Goal: Task Accomplishment & Management: Manage account settings

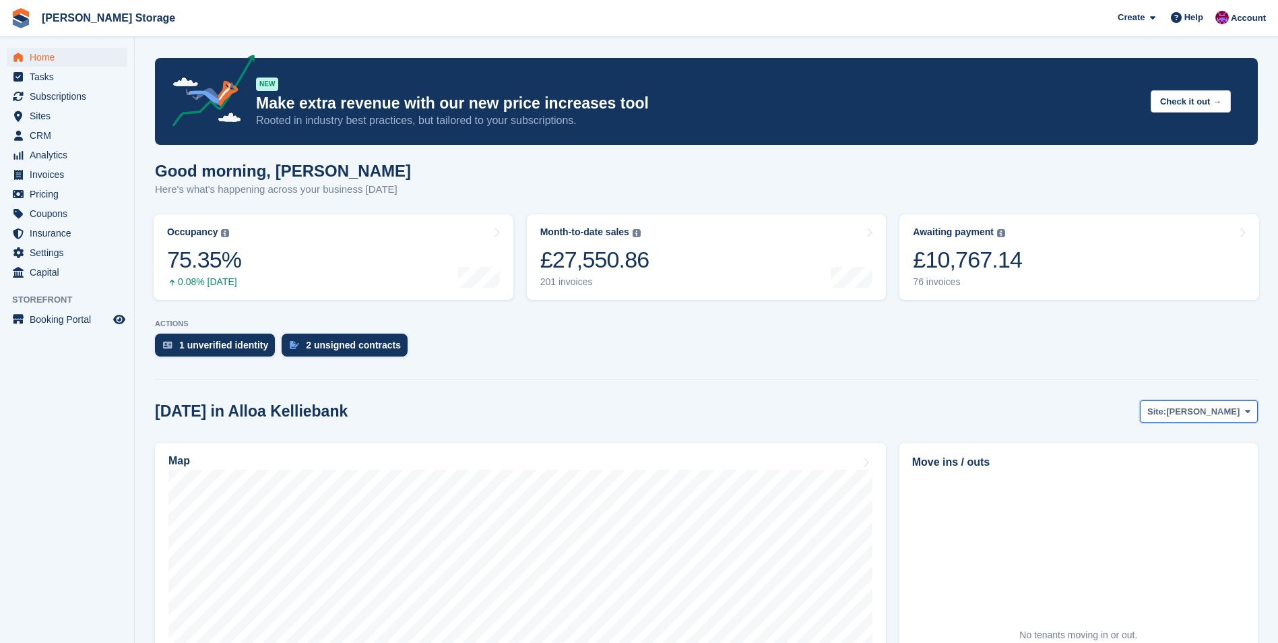
click at [1227, 411] on span "[PERSON_NAME]" at bounding box center [1202, 411] width 73 height 13
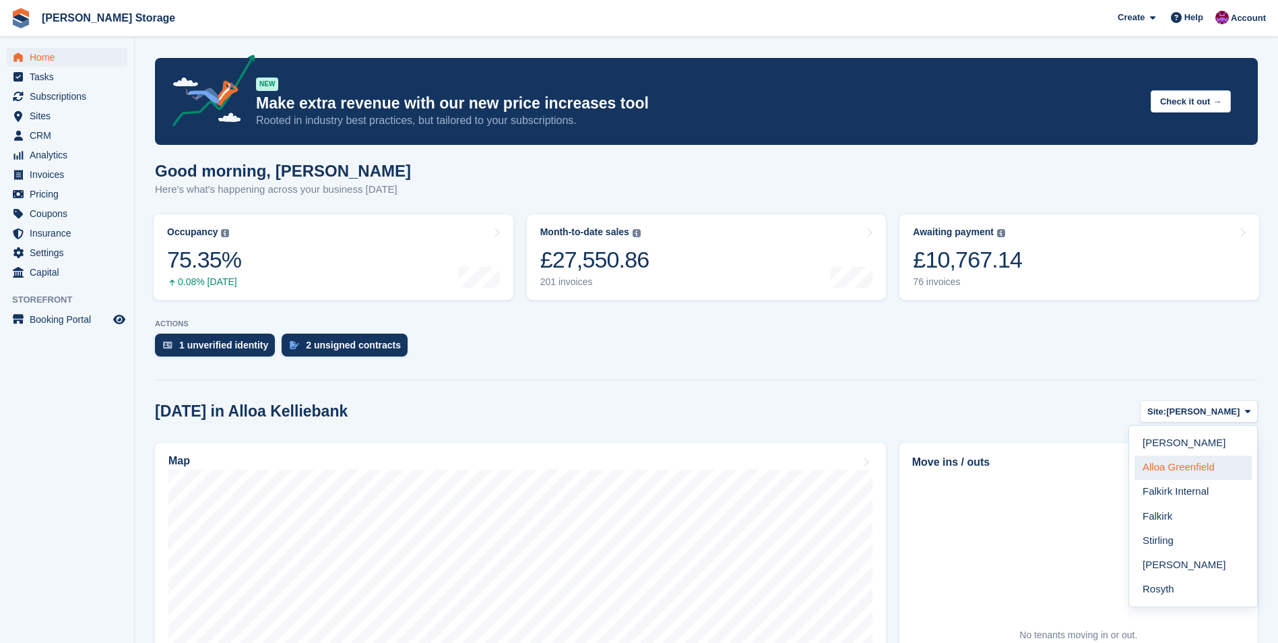
click at [1227, 465] on link "Alloa Greenfield" at bounding box center [1192, 467] width 117 height 24
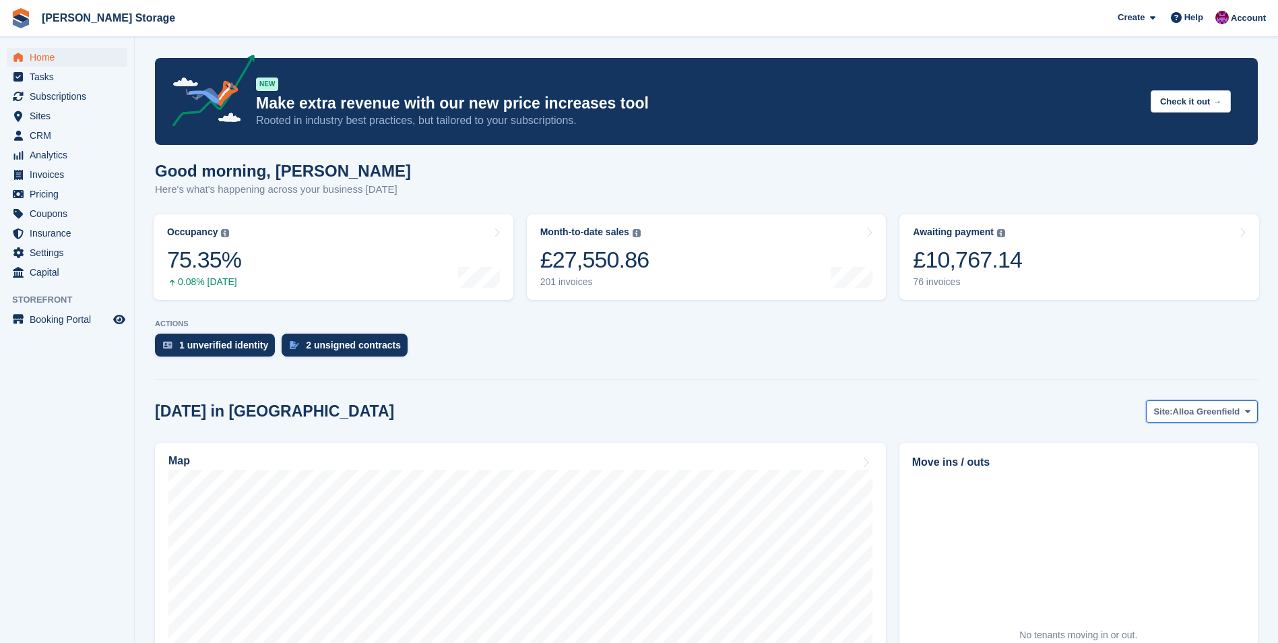
click at [1225, 414] on span "Alloa Greenfield" at bounding box center [1206, 411] width 67 height 13
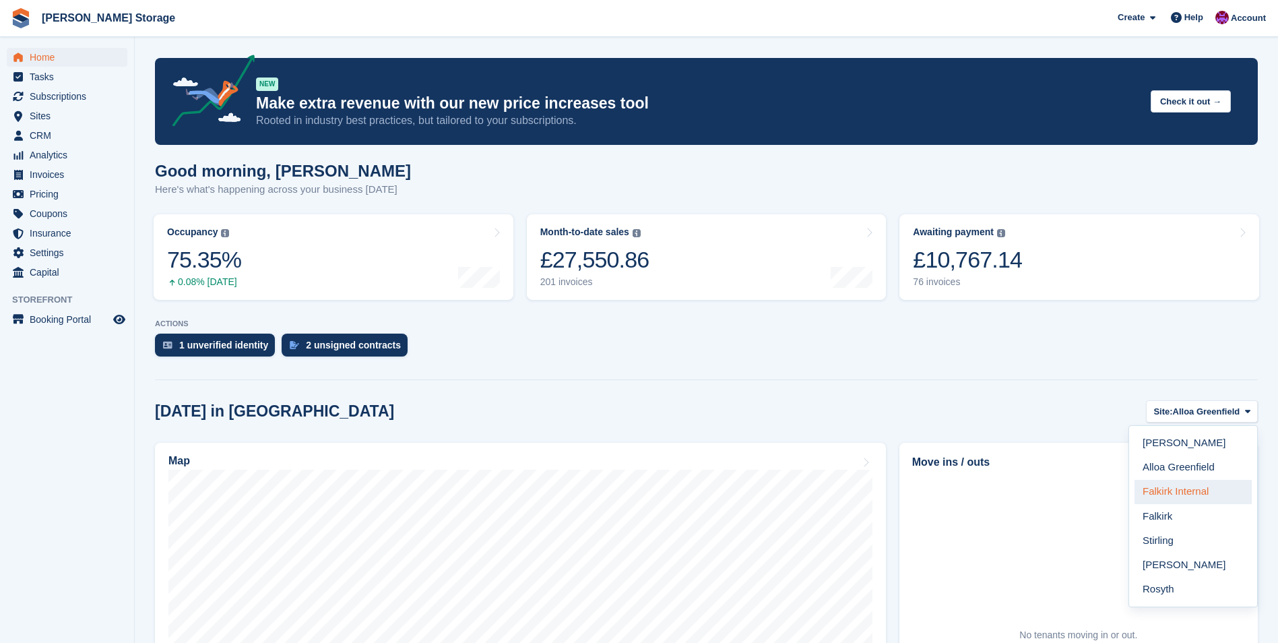
click at [1221, 496] on link "Falkirk Internal" at bounding box center [1192, 492] width 117 height 24
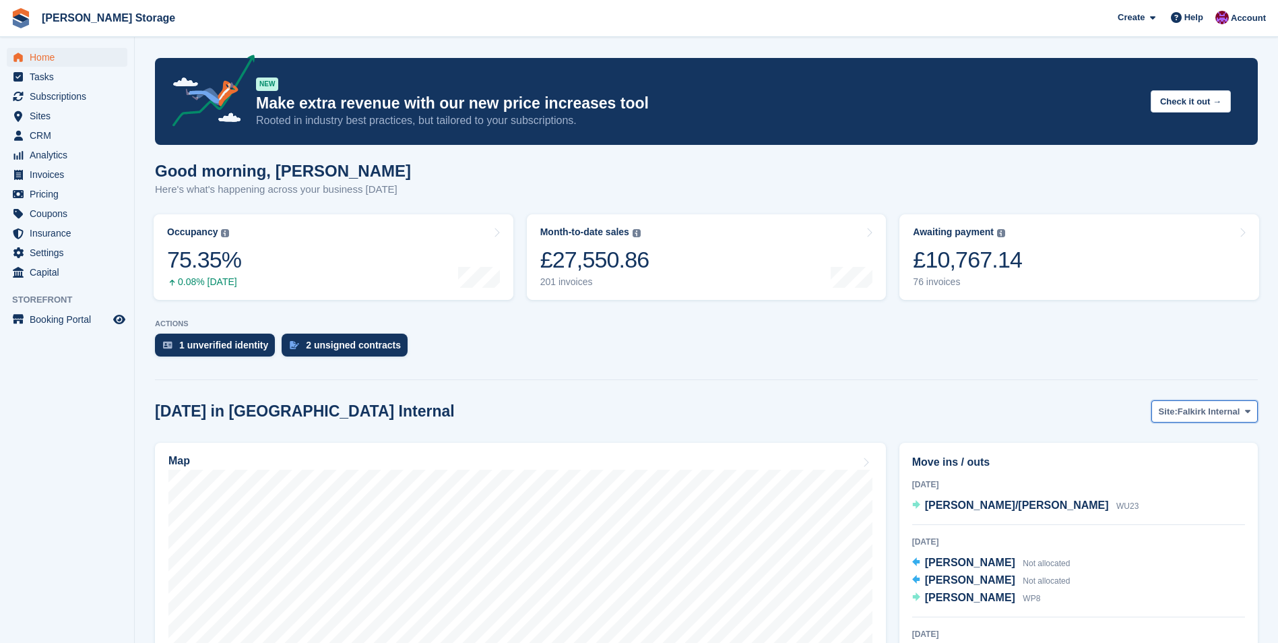
click at [1233, 414] on span "Falkirk Internal" at bounding box center [1208, 411] width 62 height 13
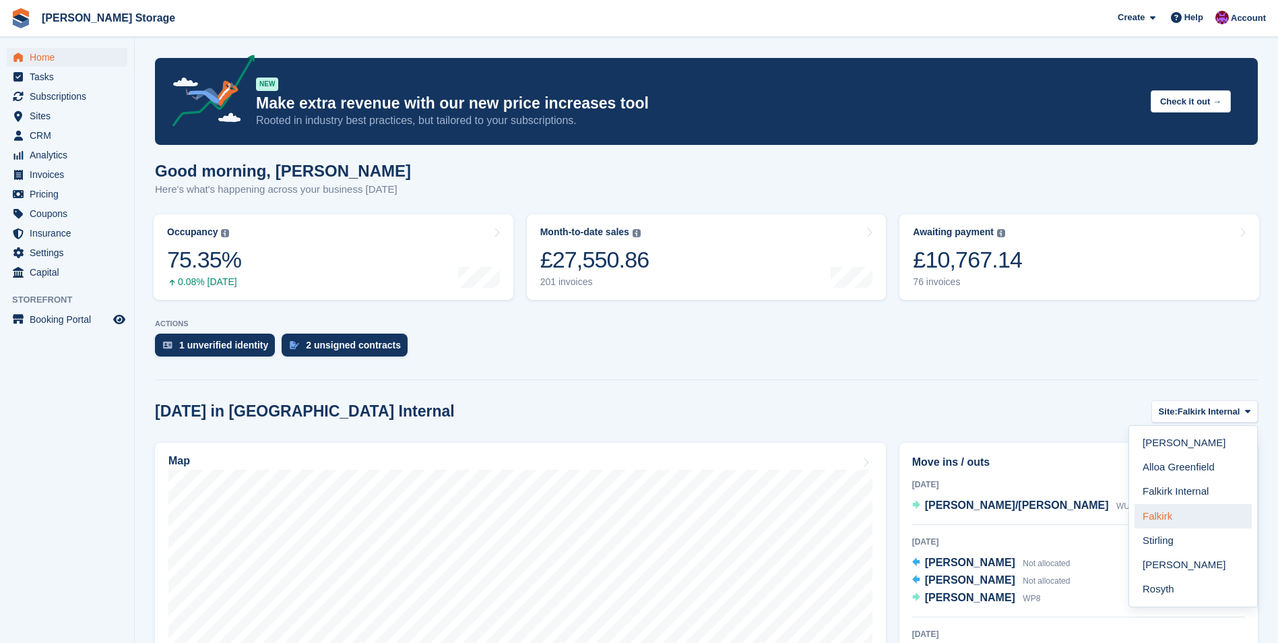
click at [1180, 521] on link "Falkirk" at bounding box center [1192, 516] width 117 height 24
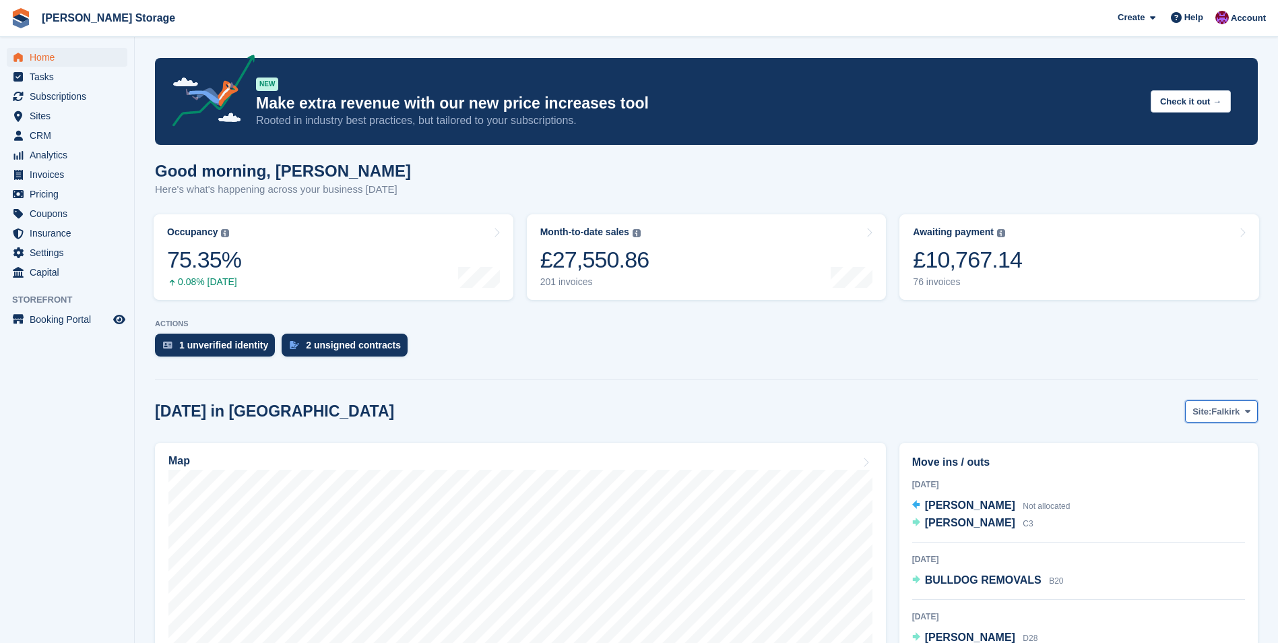
click at [1226, 406] on span "Falkirk" at bounding box center [1225, 411] width 28 height 13
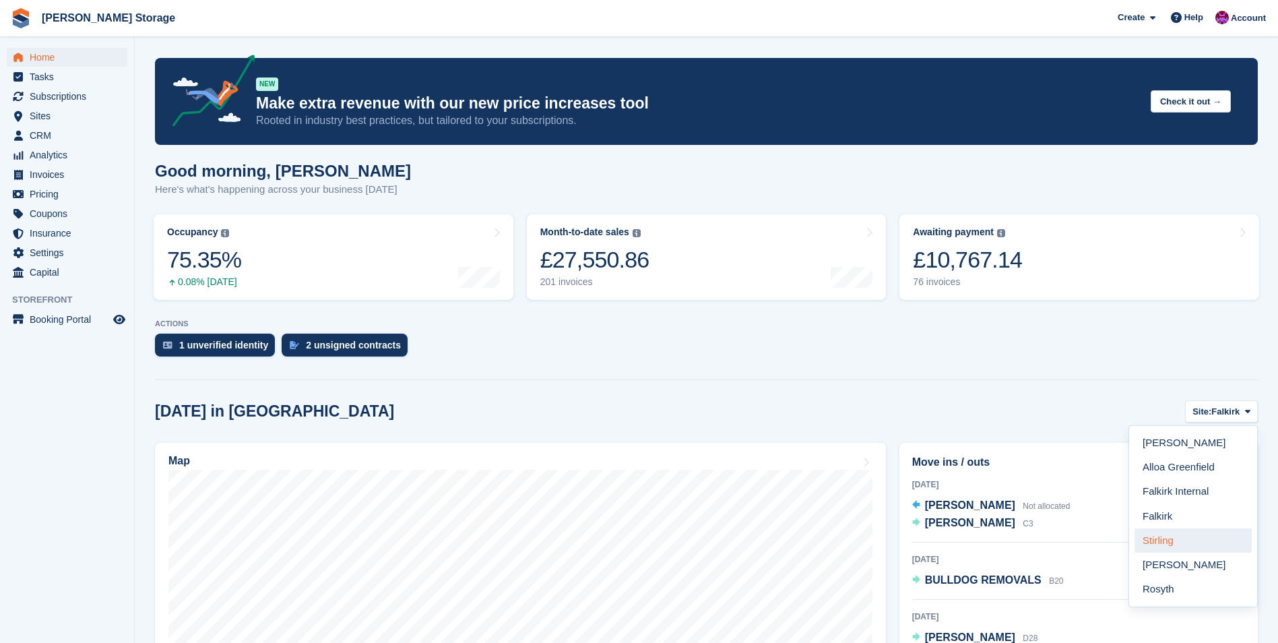
click at [1196, 542] on link "Stirling" at bounding box center [1192, 540] width 117 height 24
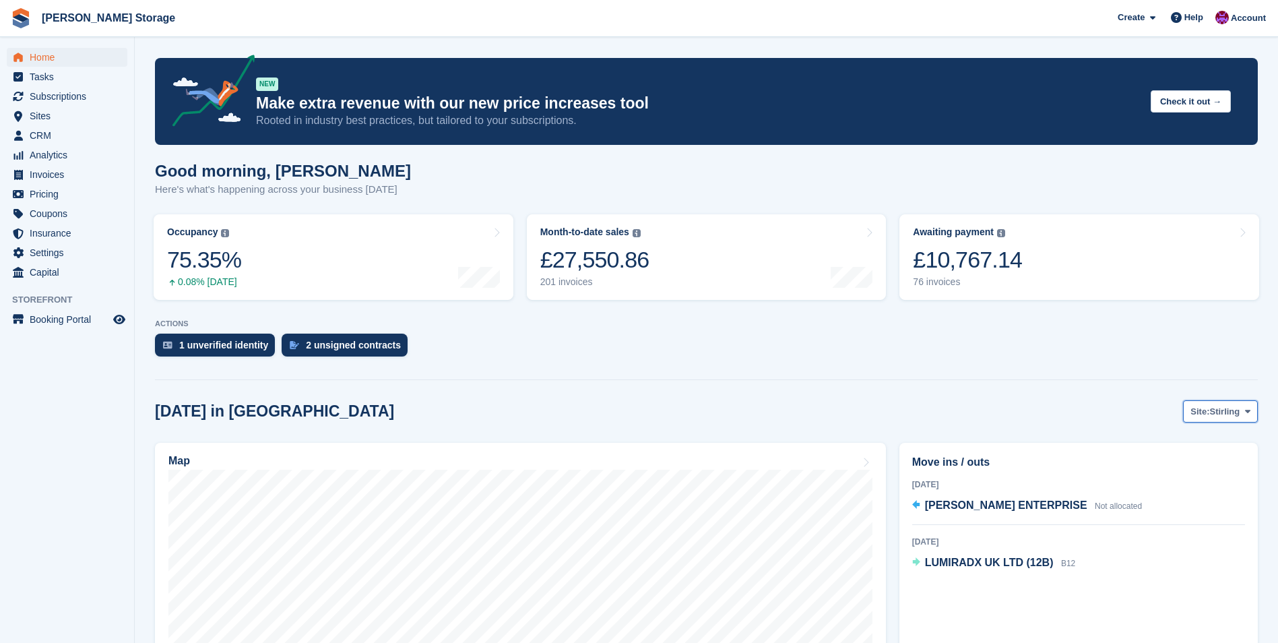
click at [1234, 407] on span "Stirling" at bounding box center [1224, 411] width 30 height 13
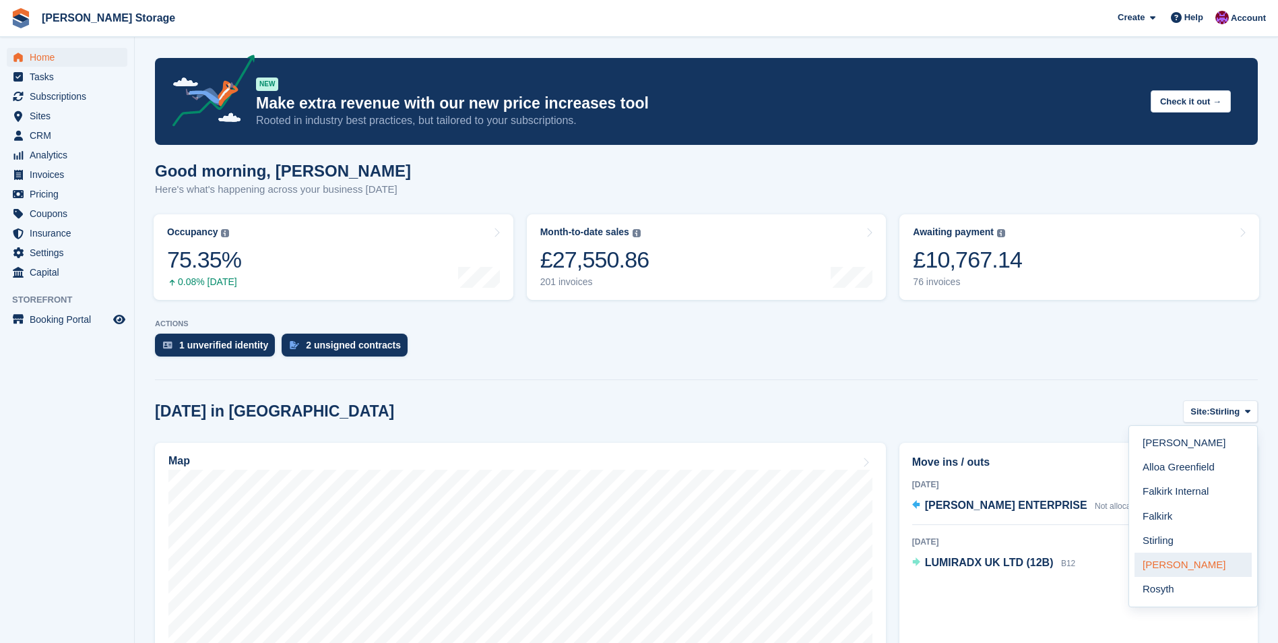
click at [1193, 571] on link "[PERSON_NAME]" at bounding box center [1192, 564] width 117 height 24
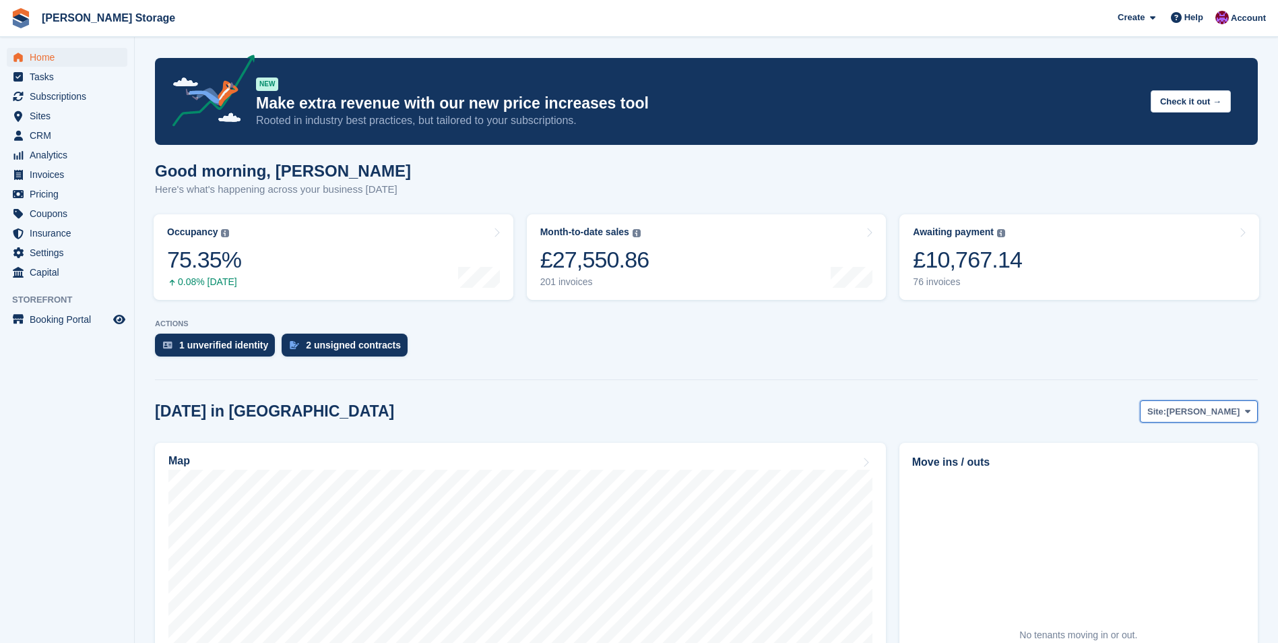
click at [1240, 416] on button "Site: Livingston" at bounding box center [1199, 411] width 118 height 22
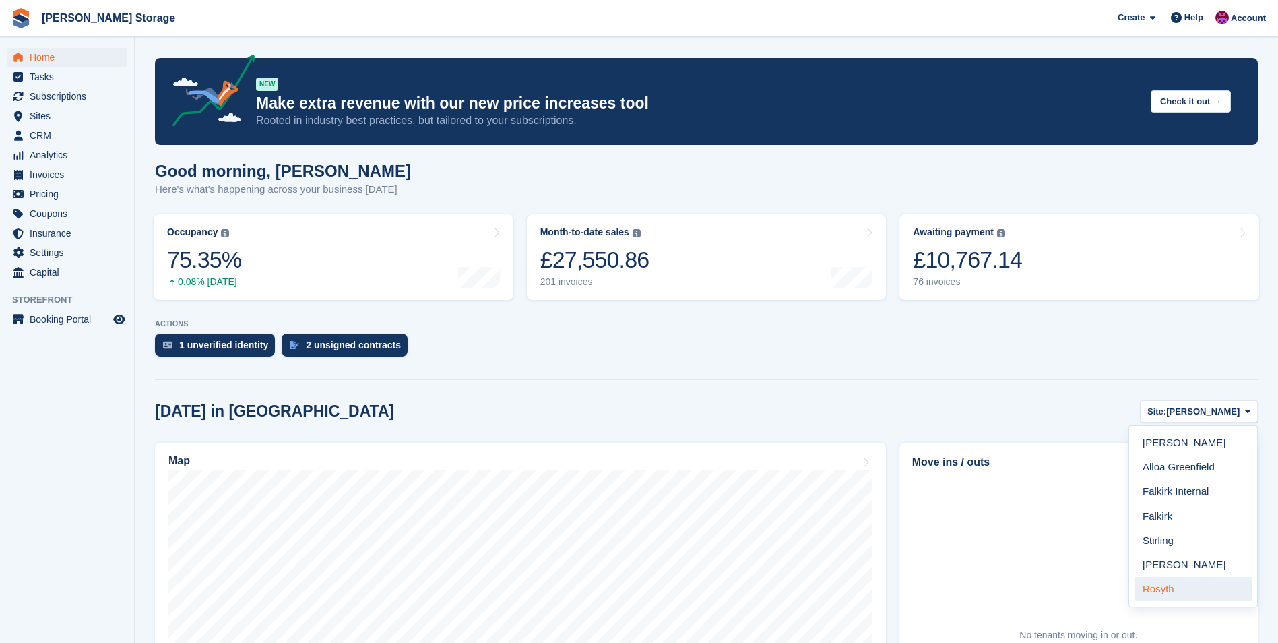
click at [1178, 587] on link "Rosyth" at bounding box center [1192, 589] width 117 height 24
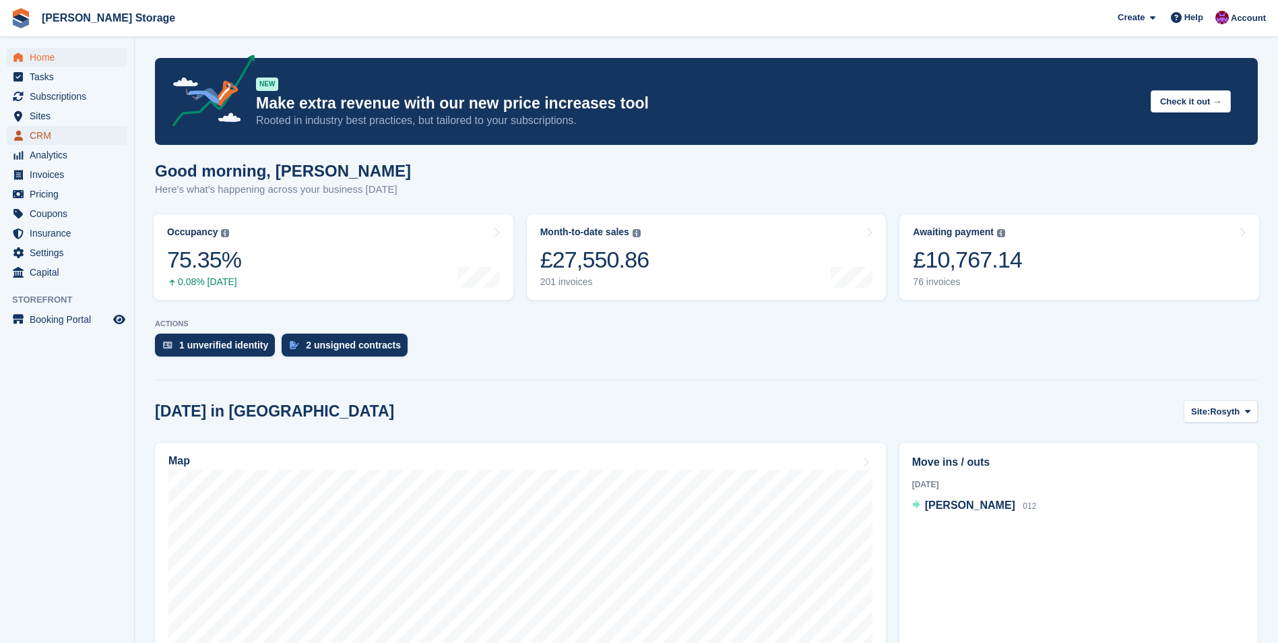
click at [31, 133] on span "CRM" at bounding box center [70, 135] width 81 height 19
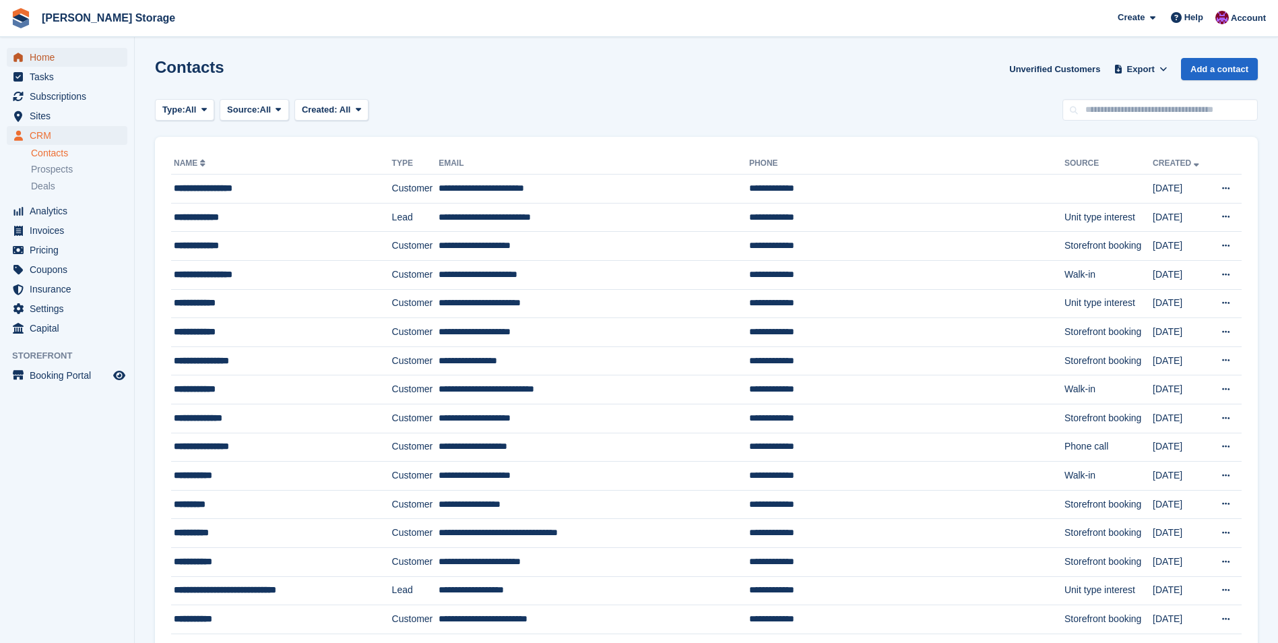
click at [62, 50] on span "Home" at bounding box center [70, 57] width 81 height 19
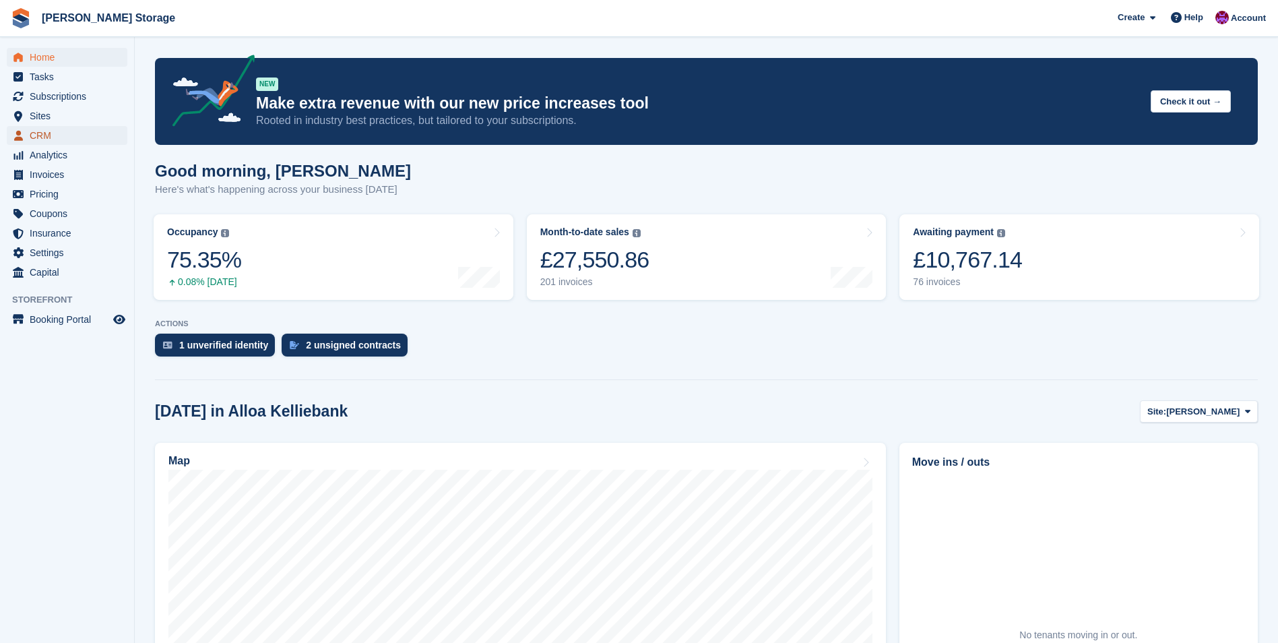
click at [36, 138] on span "CRM" at bounding box center [70, 135] width 81 height 19
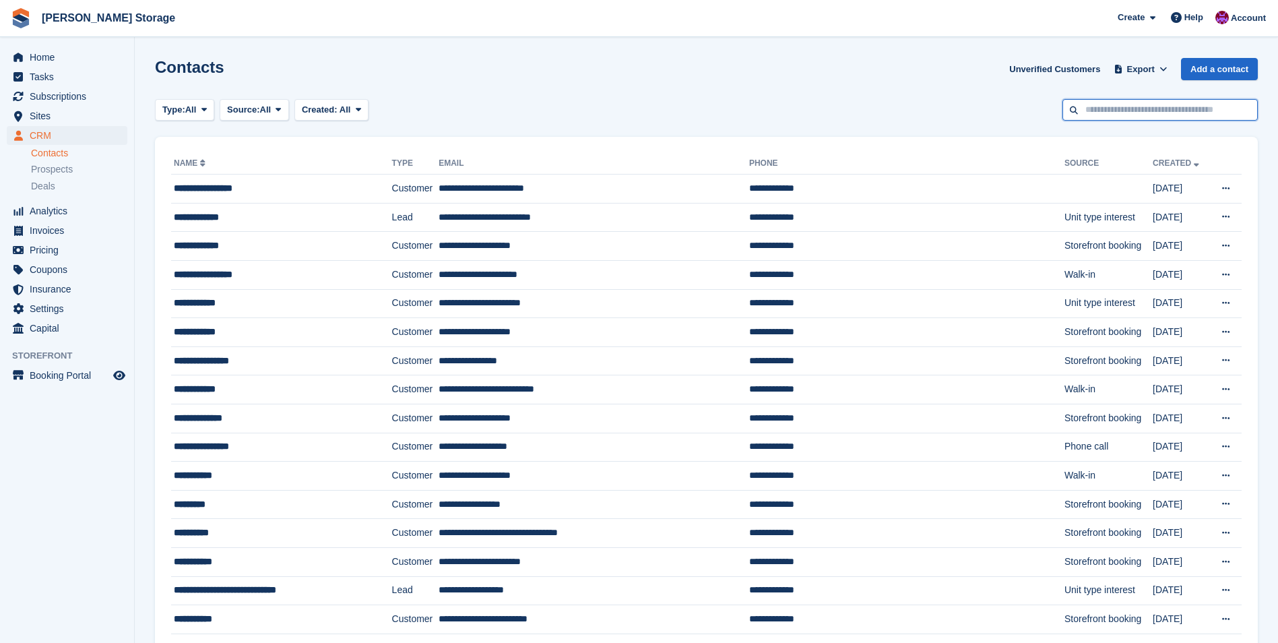
click at [1124, 108] on input "text" at bounding box center [1159, 110] width 195 height 22
type input "******"
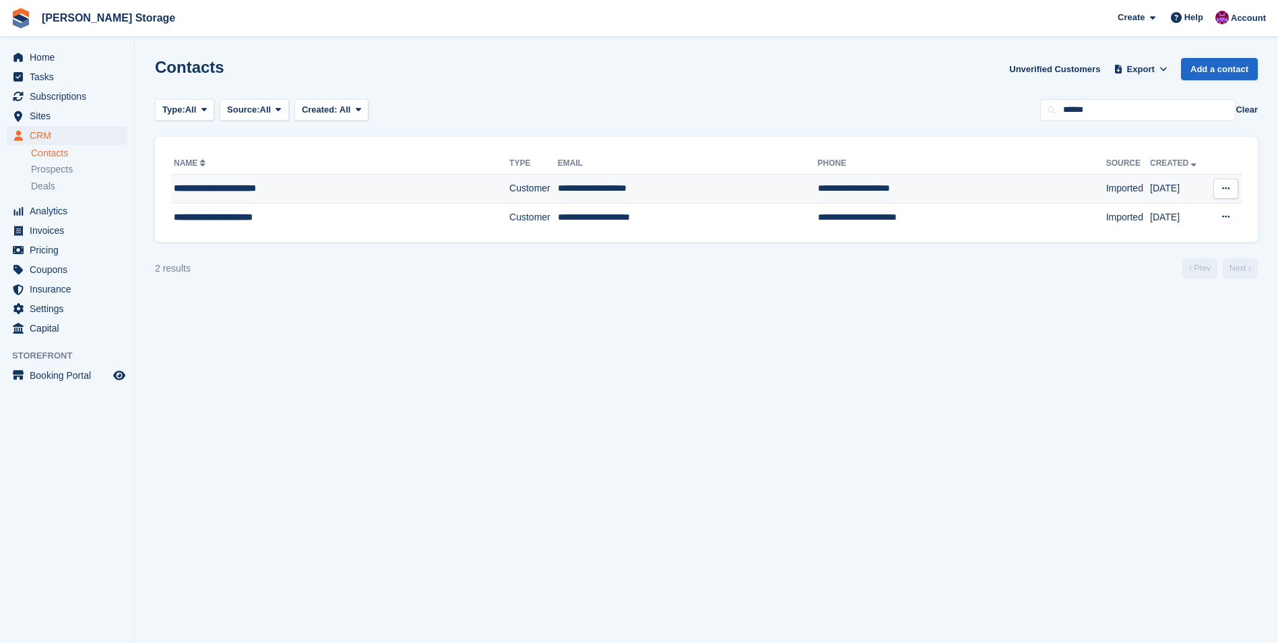
click at [408, 190] on div "**********" at bounding box center [316, 188] width 284 height 14
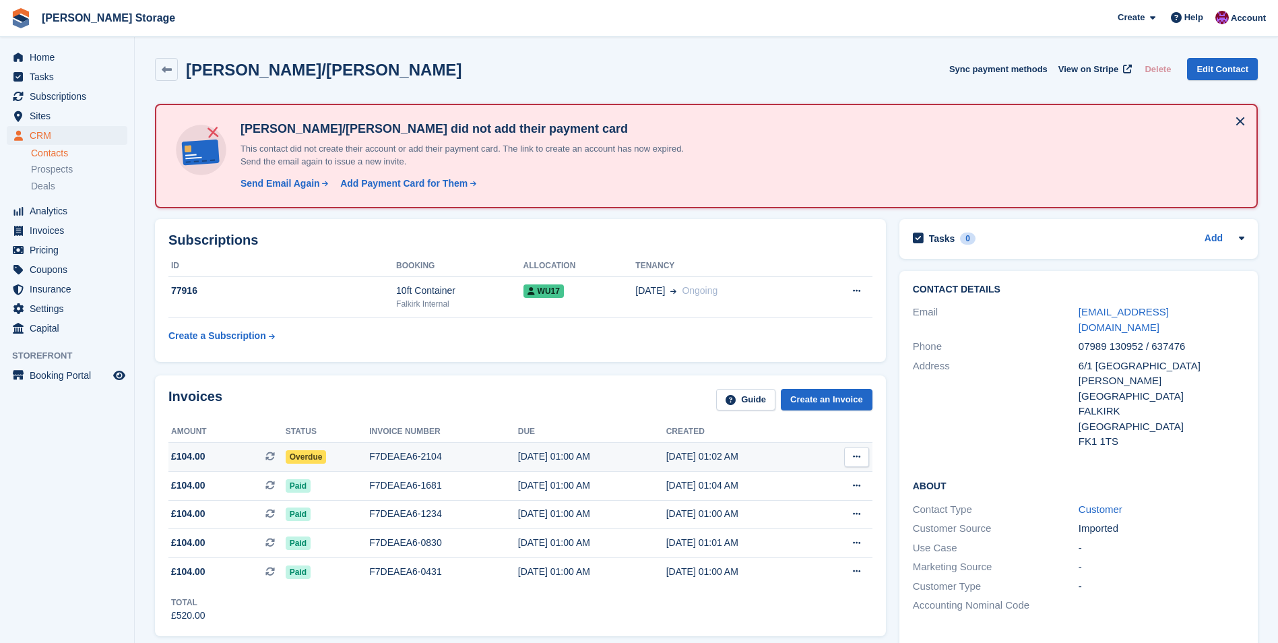
click at [301, 460] on span "Overdue" at bounding box center [306, 456] width 41 height 13
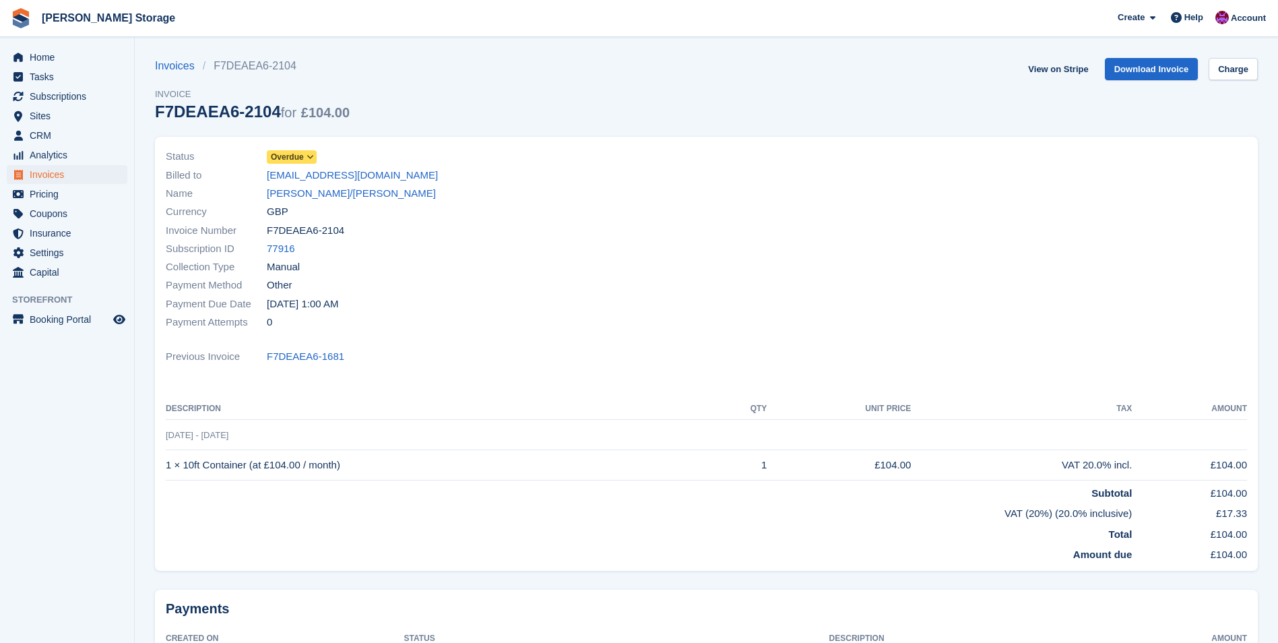
click at [302, 153] on span "Overdue" at bounding box center [287, 157] width 33 height 12
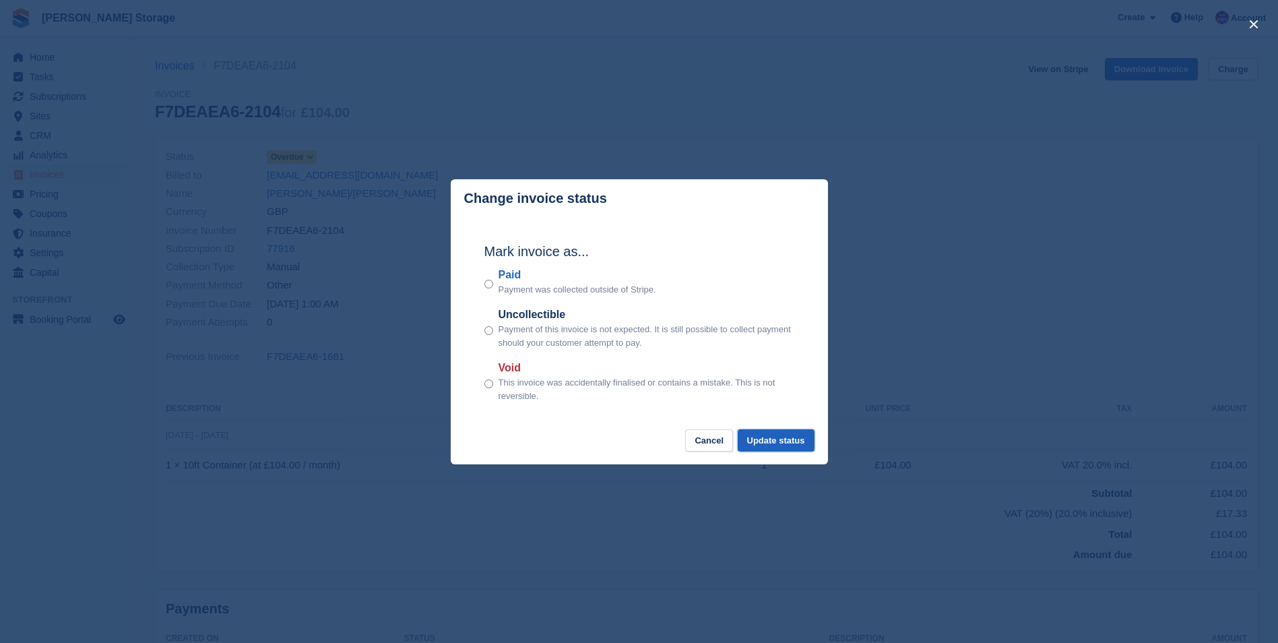
click at [762, 438] on button "Update status" at bounding box center [776, 440] width 77 height 22
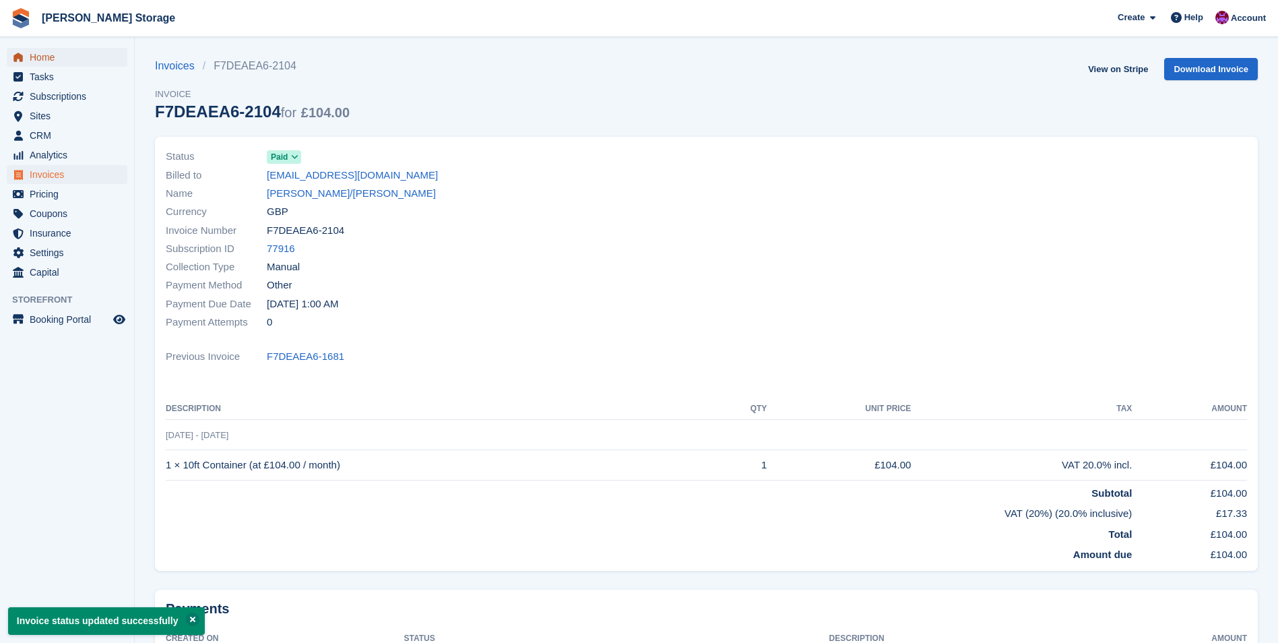
click at [38, 60] on span "Home" at bounding box center [70, 57] width 81 height 19
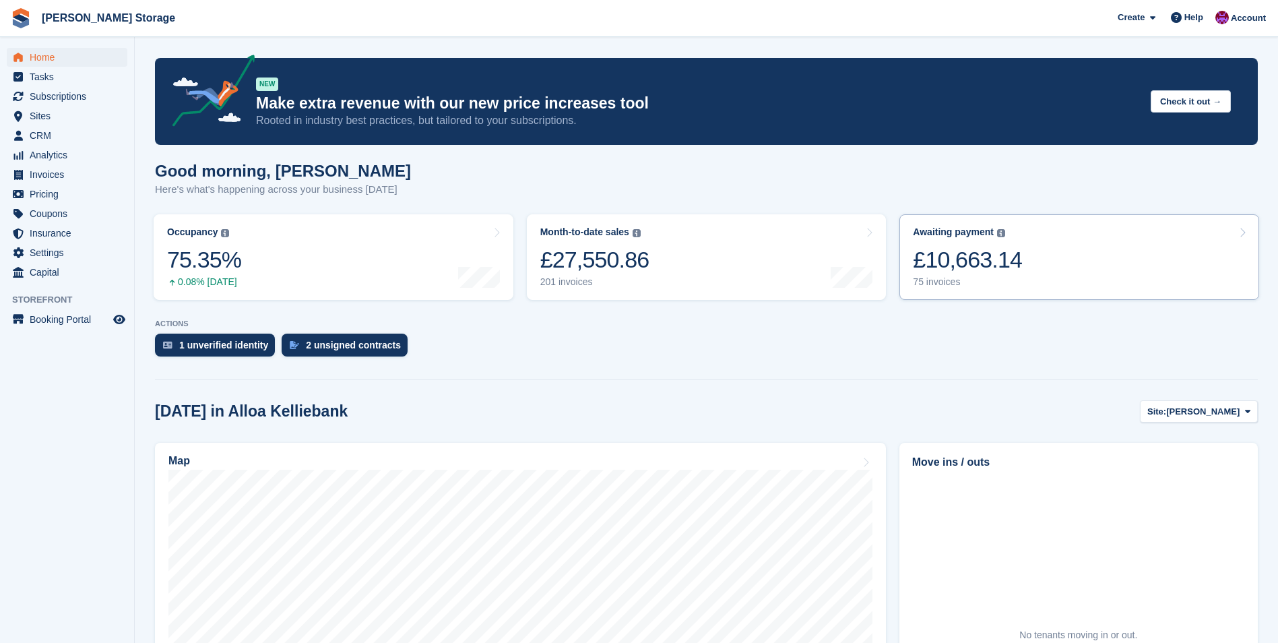
click at [1005, 280] on div "75 invoices" at bounding box center [967, 281] width 109 height 11
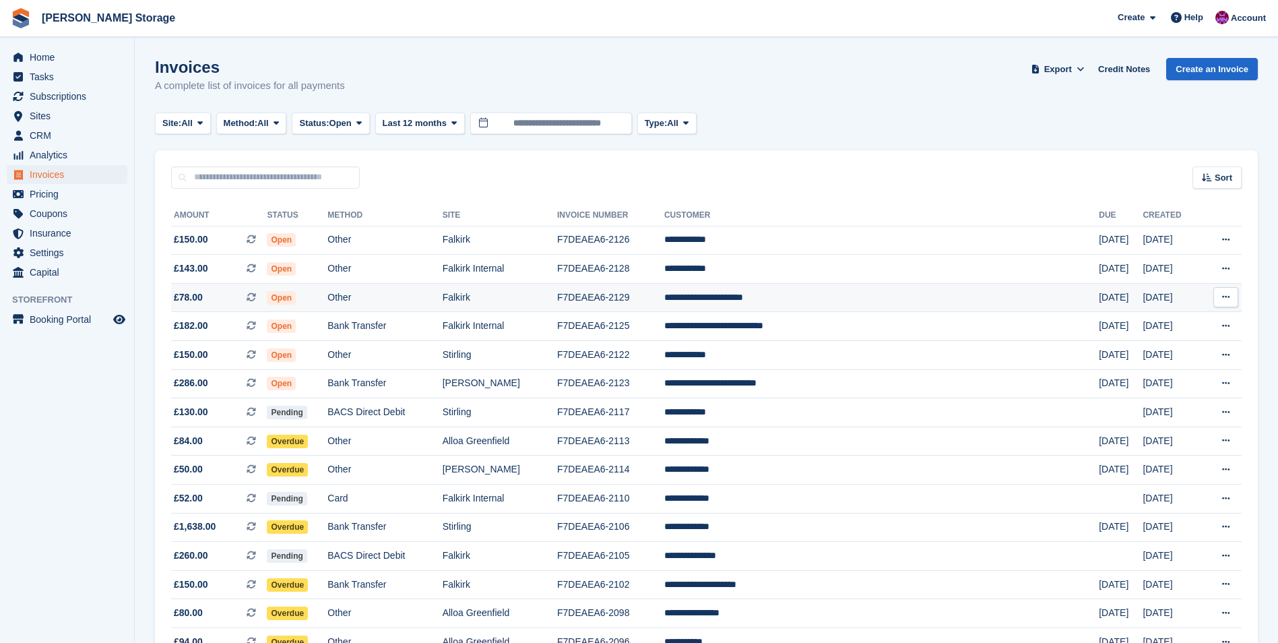
click at [904, 304] on td "**********" at bounding box center [881, 297] width 434 height 29
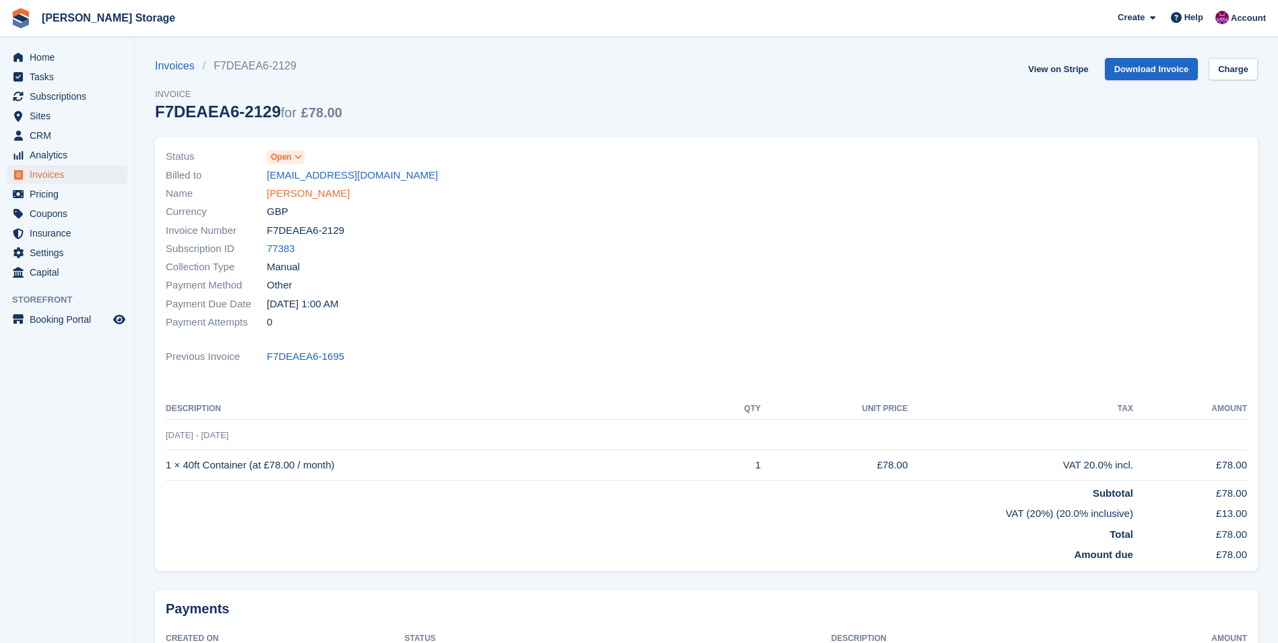
click at [350, 193] on link "[PERSON_NAME]" at bounding box center [308, 193] width 83 height 15
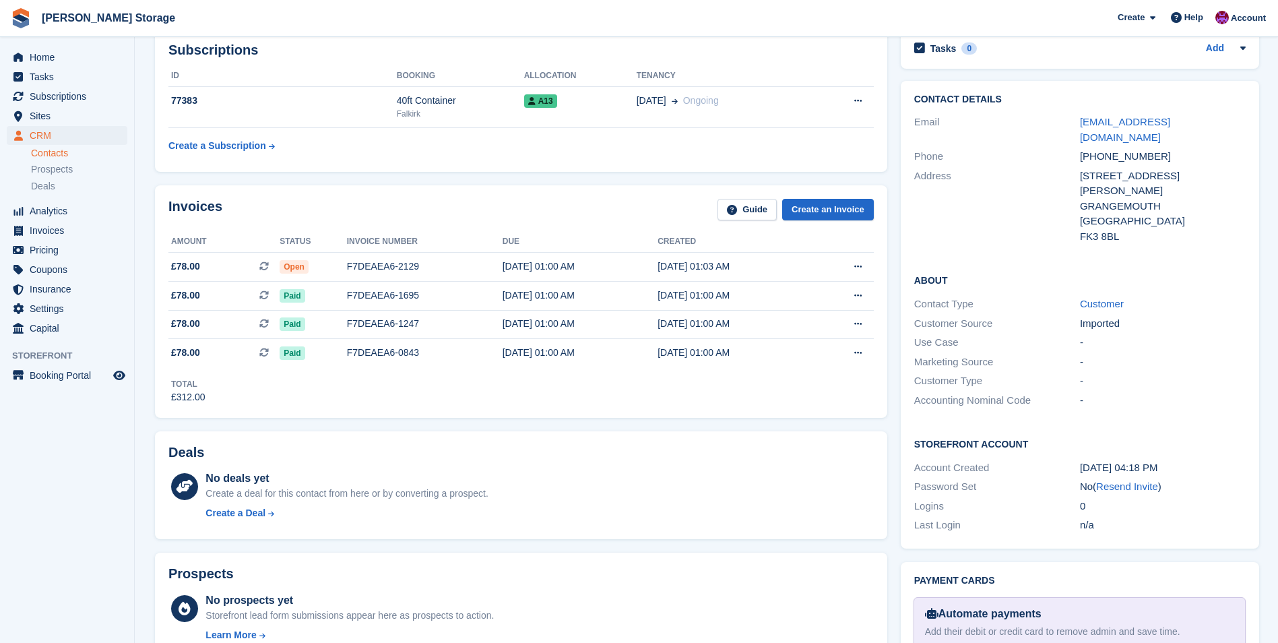
scroll to position [202, 0]
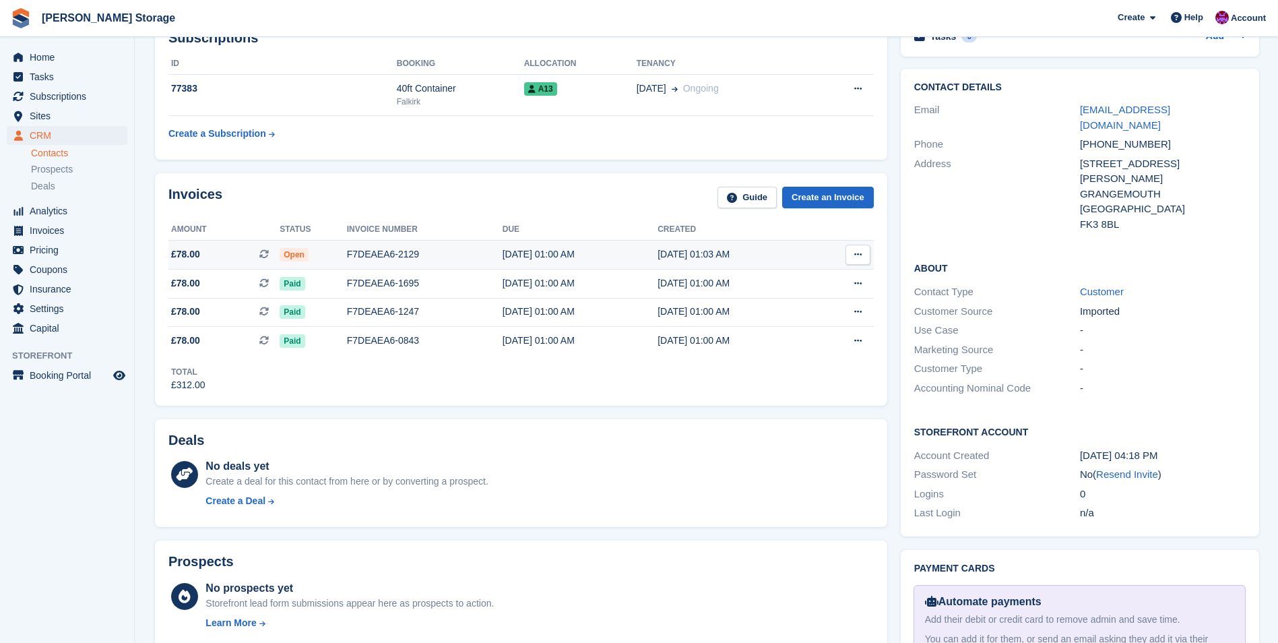
click at [290, 249] on span "Open" at bounding box center [294, 254] width 29 height 13
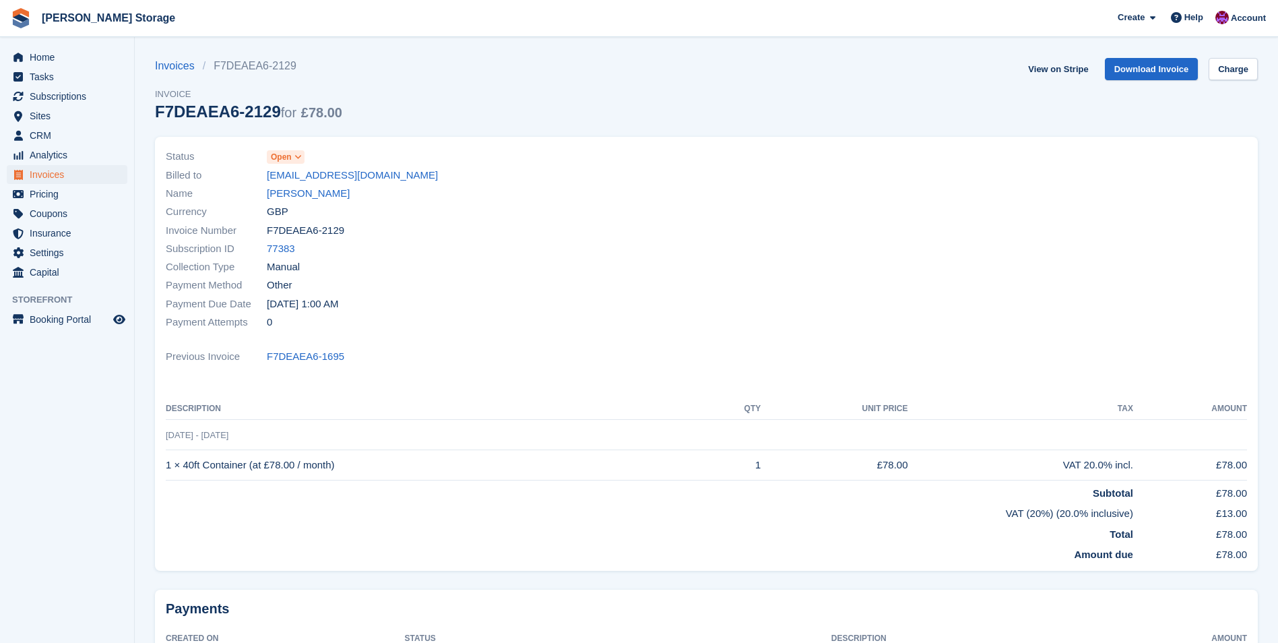
click at [294, 158] on icon at bounding box center [297, 157] width 7 height 8
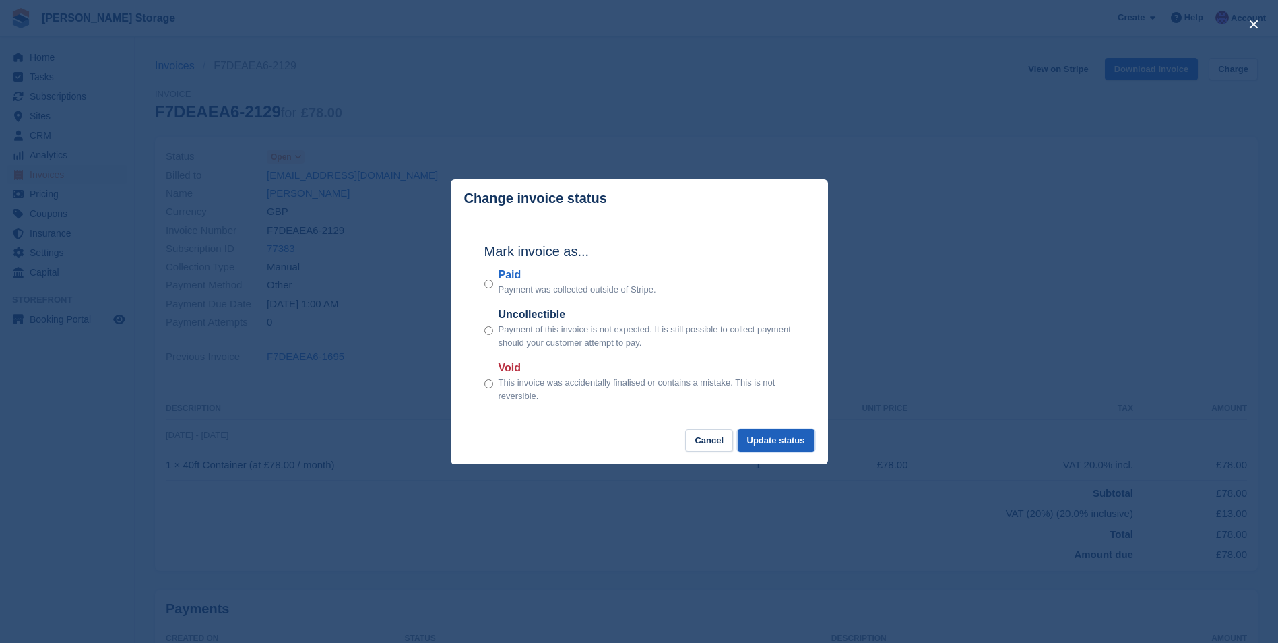
click at [771, 438] on button "Update status" at bounding box center [776, 440] width 77 height 22
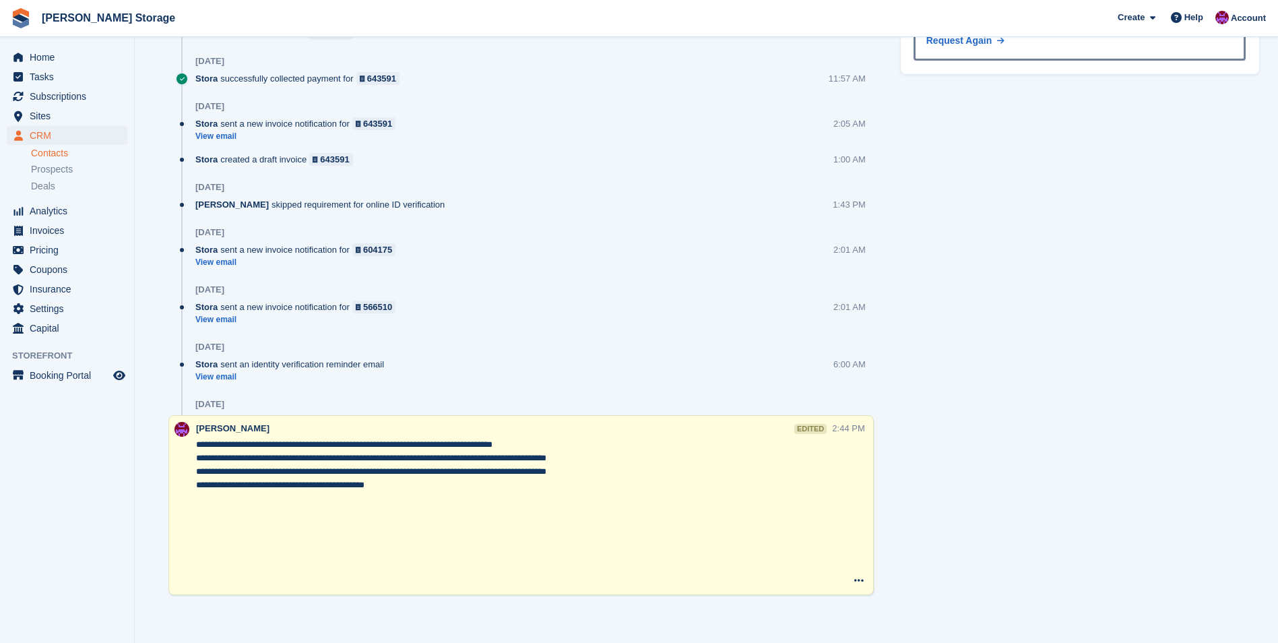
scroll to position [992, 0]
click at [379, 477] on textarea "**********" at bounding box center [514, 511] width 636 height 148
click at [387, 494] on textarea "**********" at bounding box center [514, 511] width 636 height 148
click at [388, 489] on textarea "**********" at bounding box center [514, 511] width 636 height 148
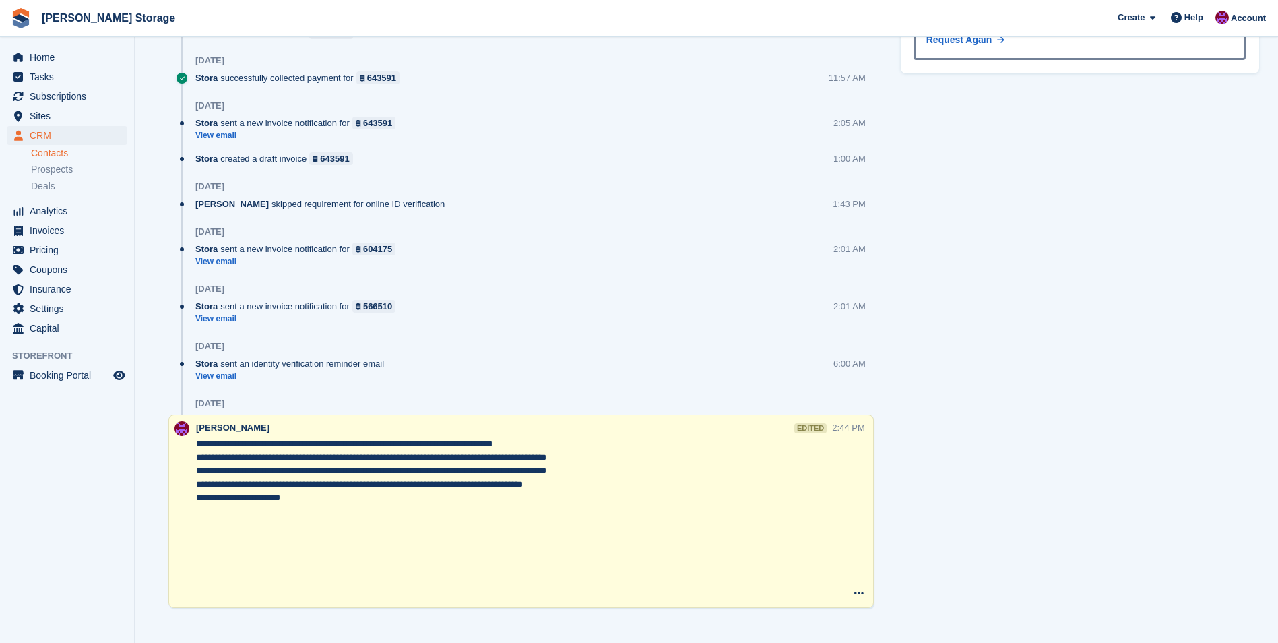
type textarea "**********"
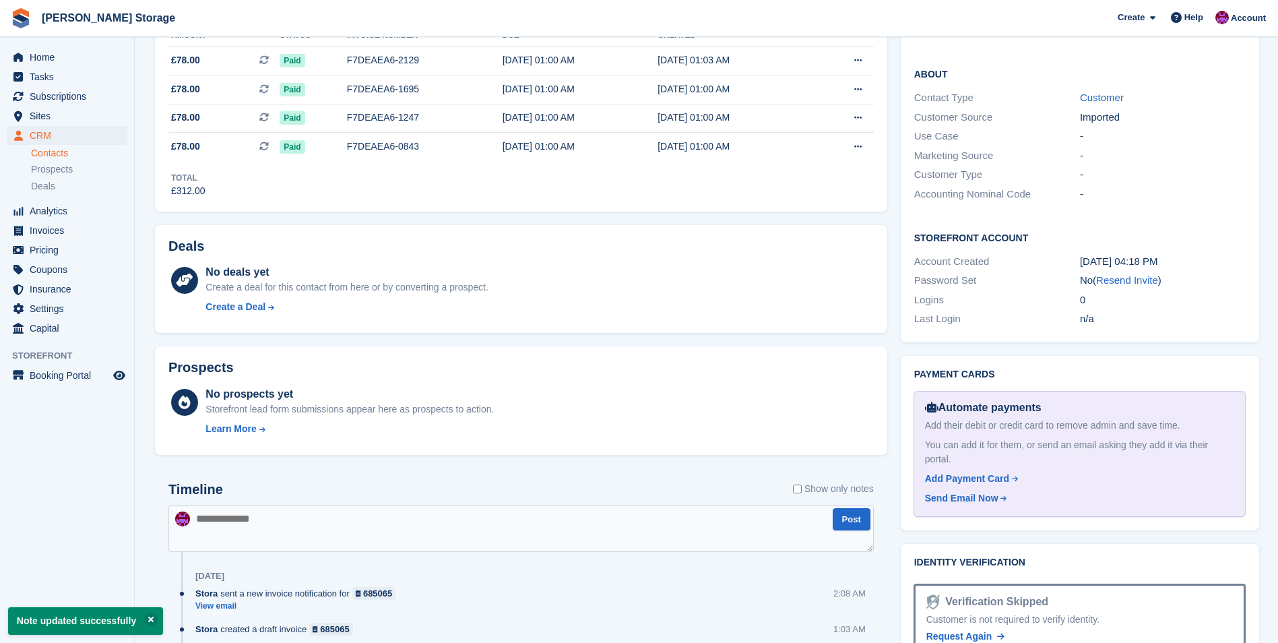
scroll to position [49, 0]
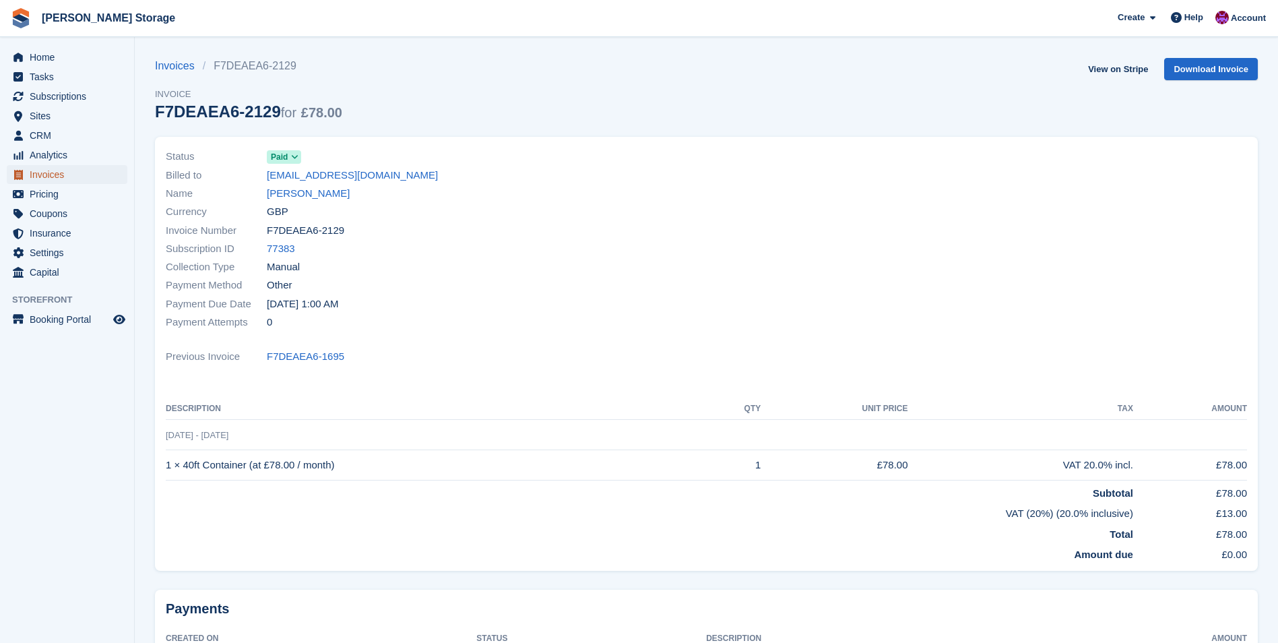
click at [44, 170] on span "Invoices" at bounding box center [70, 174] width 81 height 19
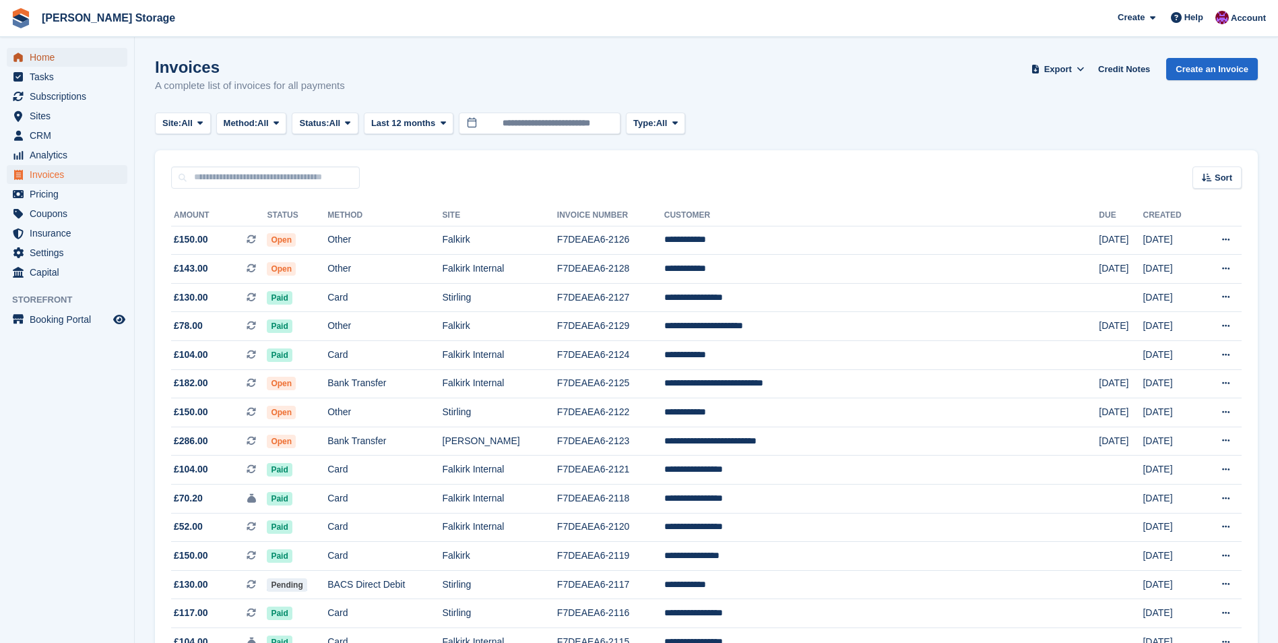
click at [34, 54] on span "Home" at bounding box center [70, 57] width 81 height 19
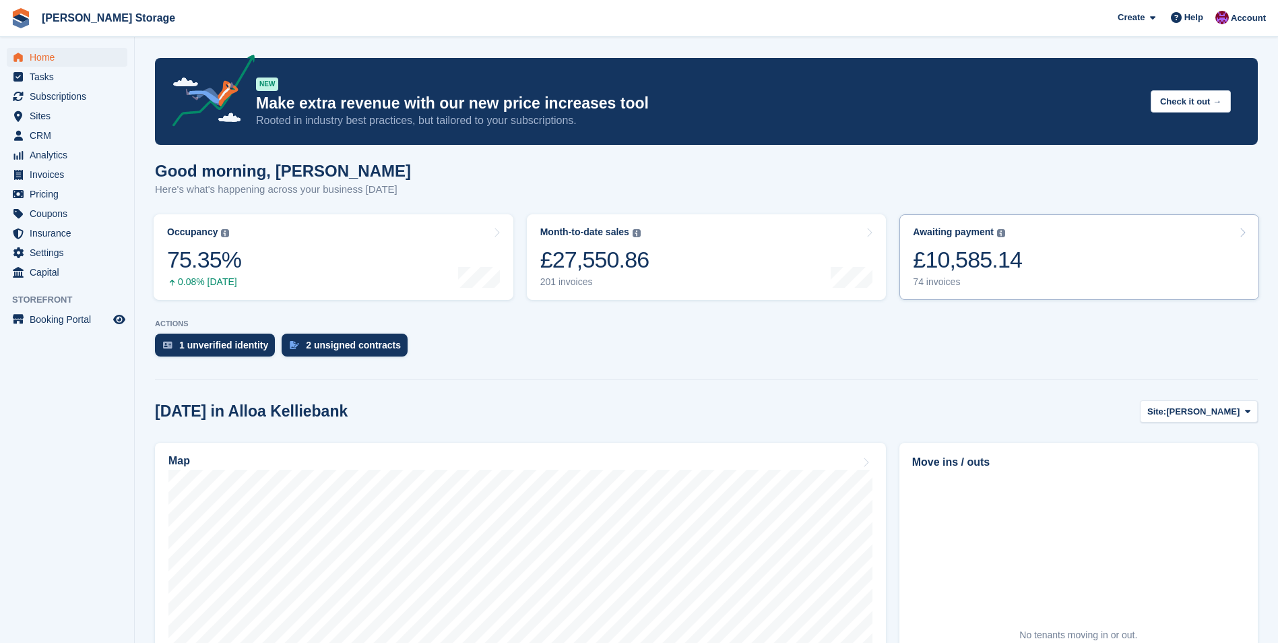
click at [954, 240] on div "Awaiting payment The total outstanding balance on all open invoices. £10,585.14…" at bounding box center [967, 256] width 109 height 61
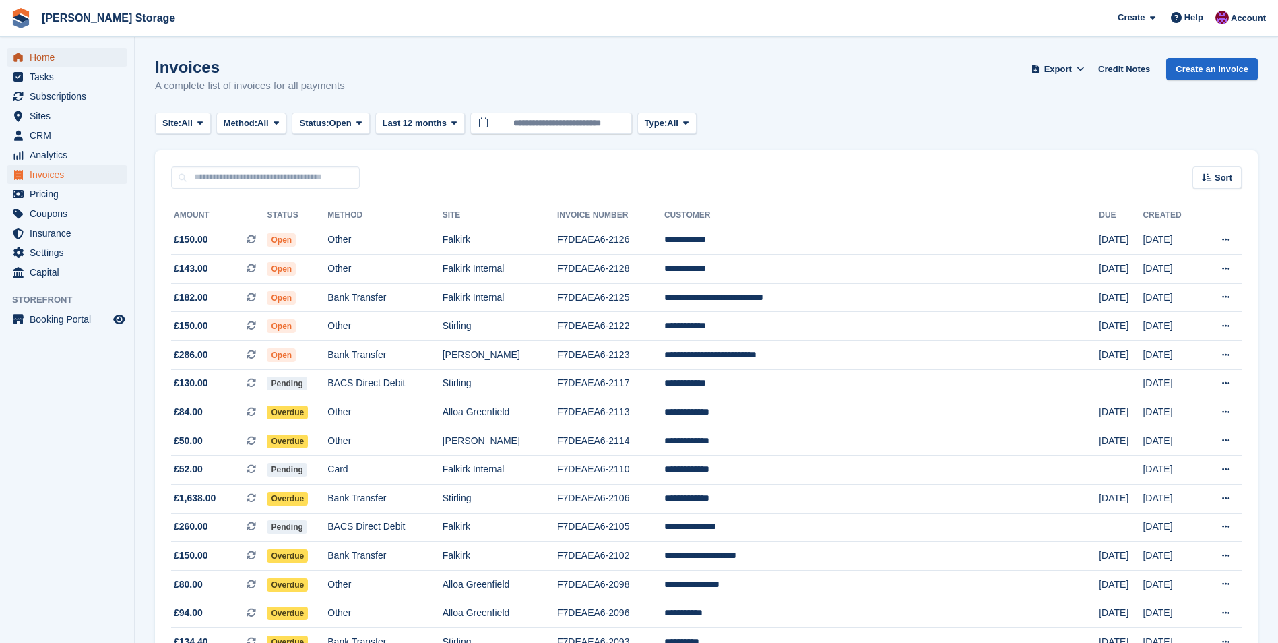
click at [57, 63] on span "Home" at bounding box center [70, 57] width 81 height 19
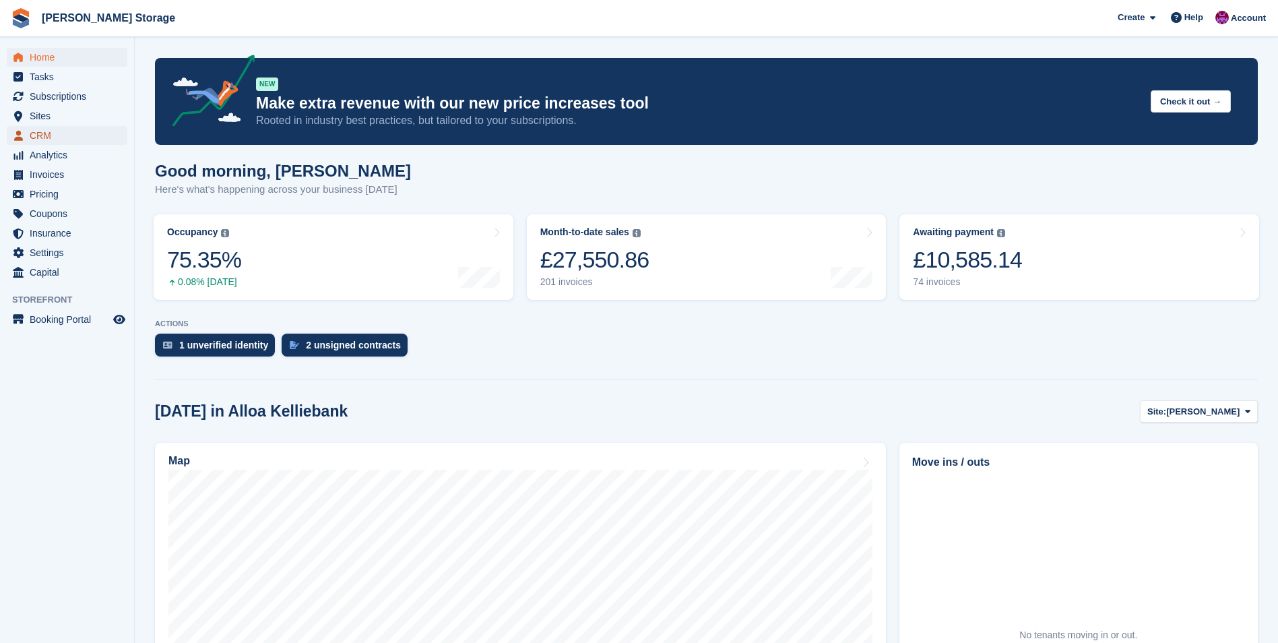
click at [49, 136] on span "CRM" at bounding box center [70, 135] width 81 height 19
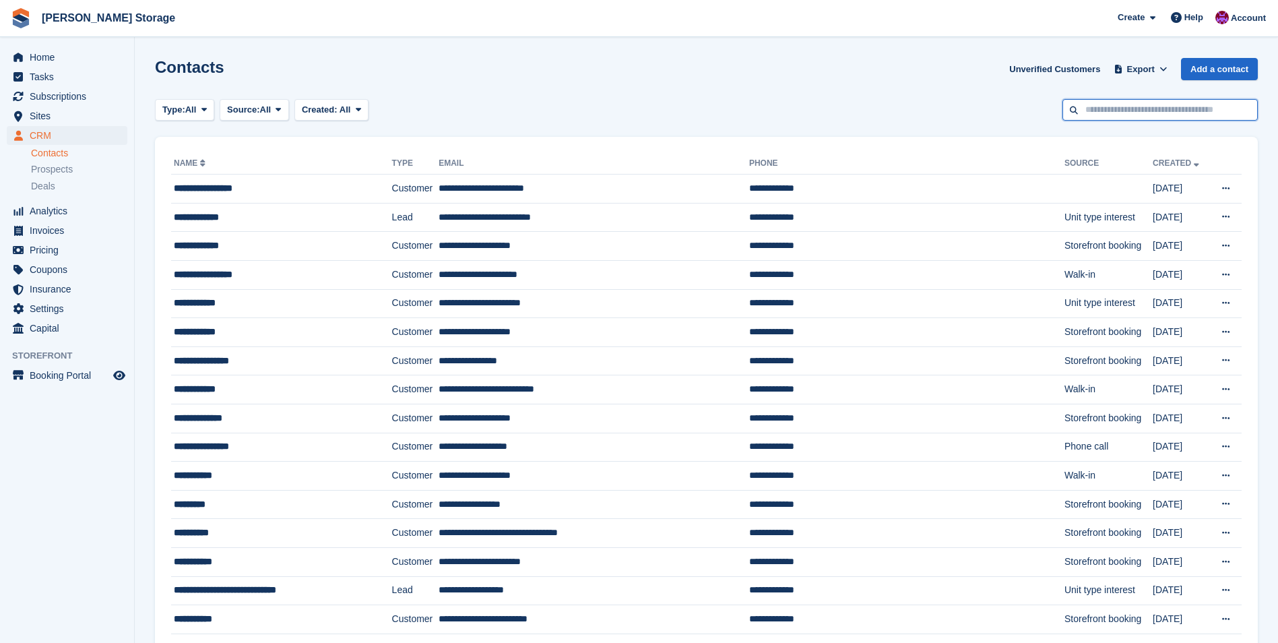
click at [1101, 105] on input "text" at bounding box center [1159, 110] width 195 height 22
type input "*****"
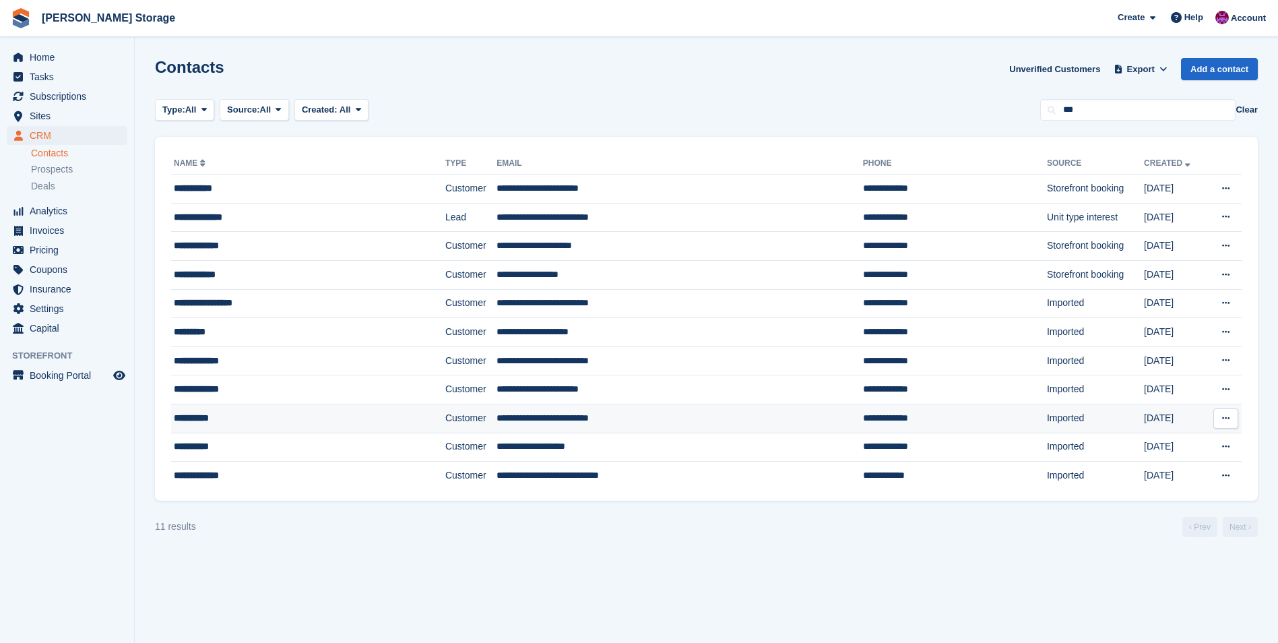
click at [445, 417] on td "Customer" at bounding box center [470, 417] width 51 height 29
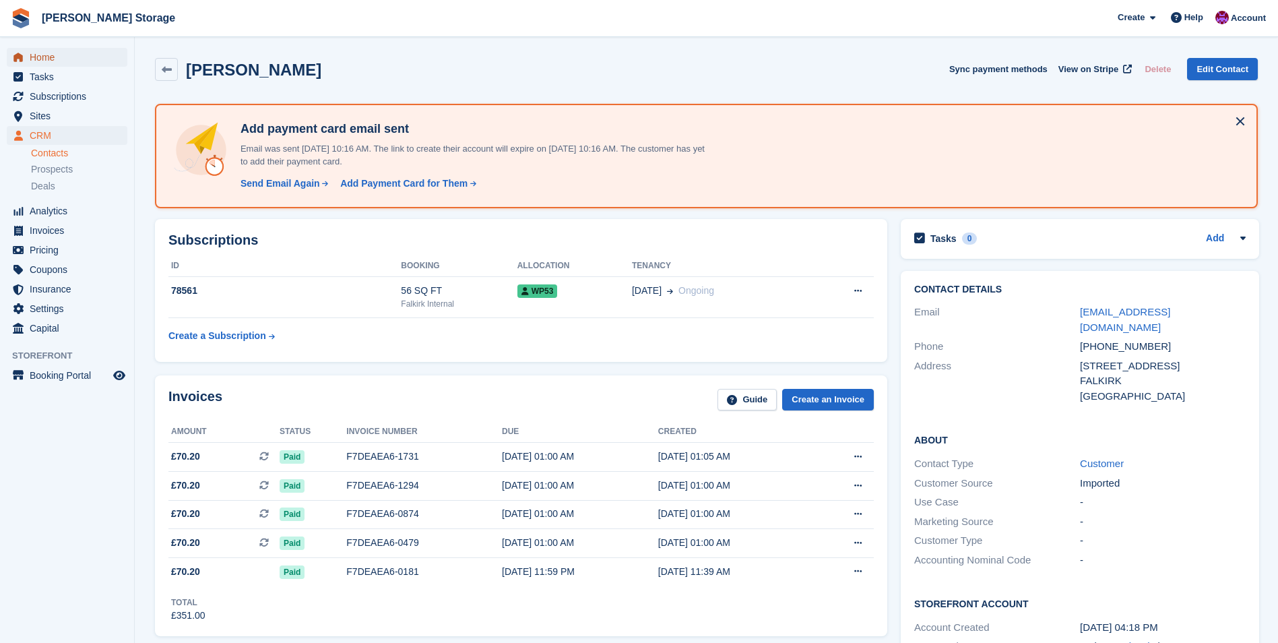
click at [55, 53] on span "Home" at bounding box center [70, 57] width 81 height 19
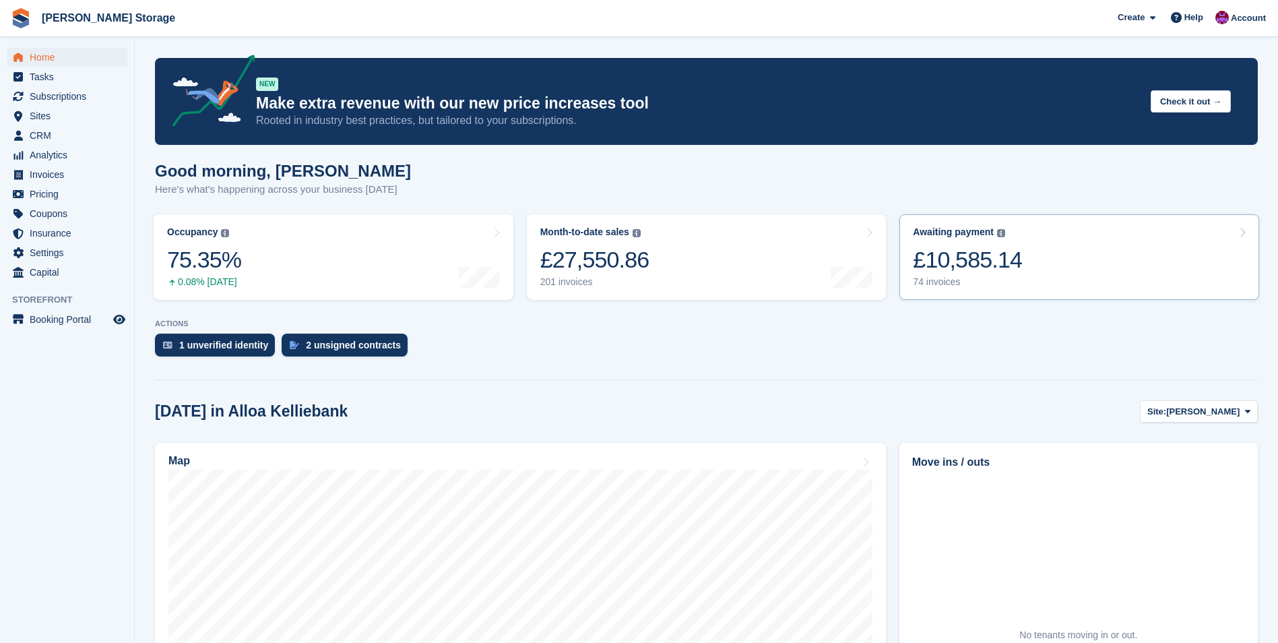
click at [946, 250] on div "£10,585.14" at bounding box center [967, 260] width 109 height 28
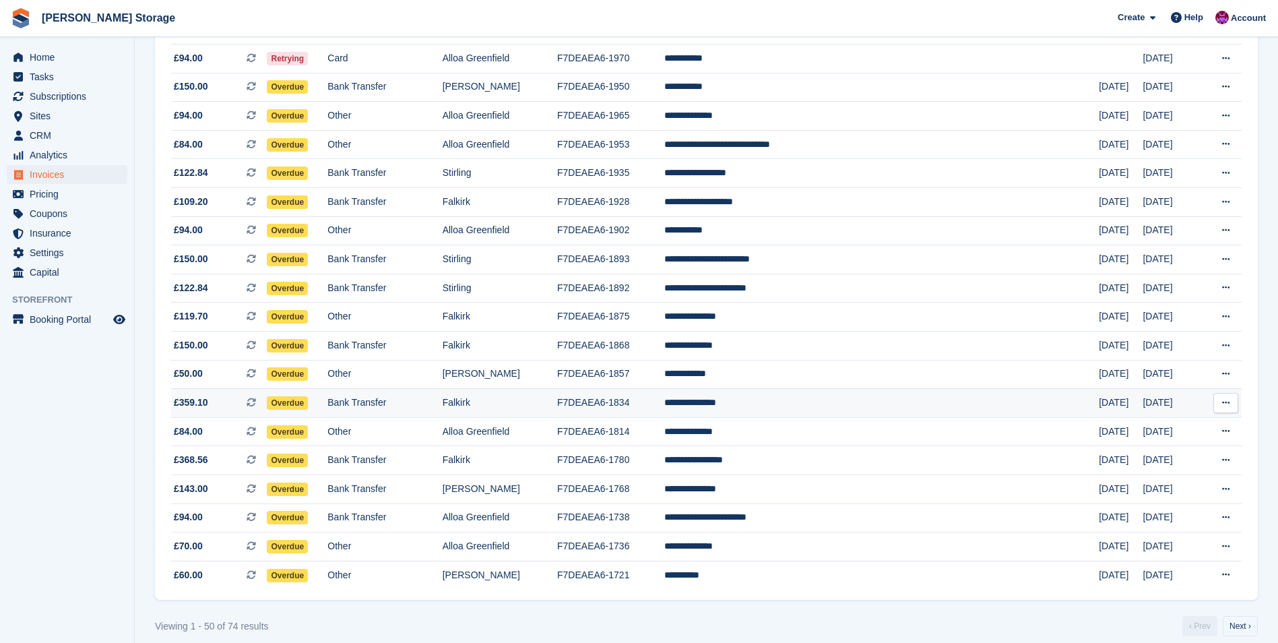
scroll to position [1084, 0]
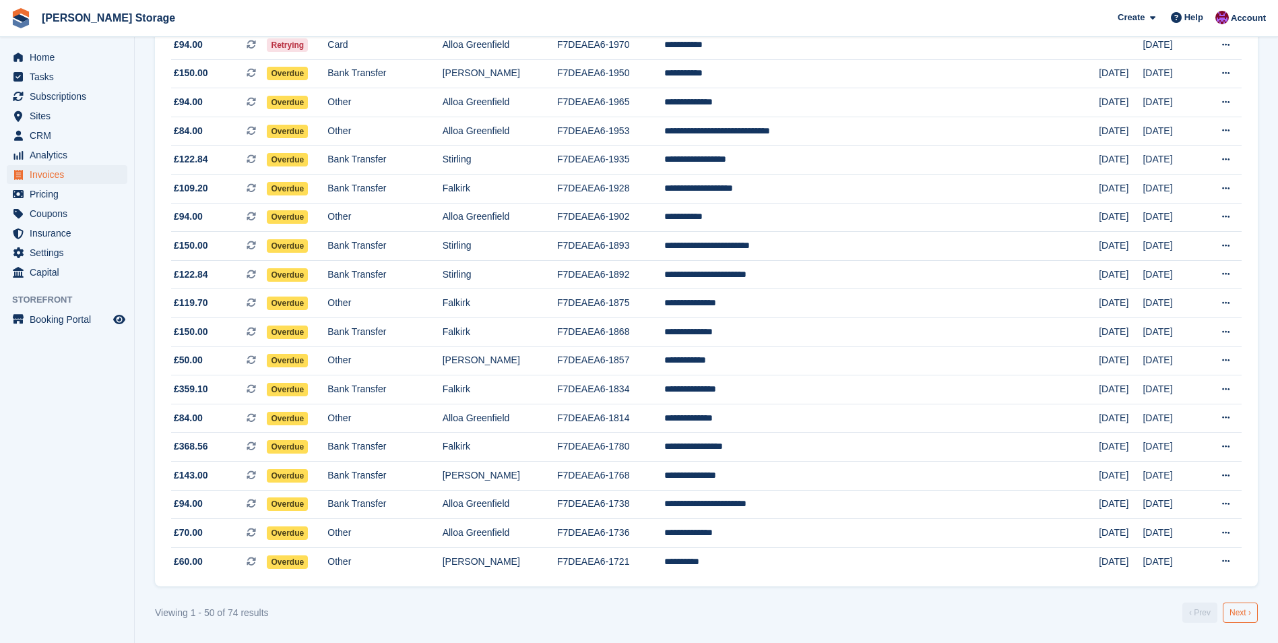
click at [1233, 610] on link "Next ›" at bounding box center [1240, 612] width 35 height 20
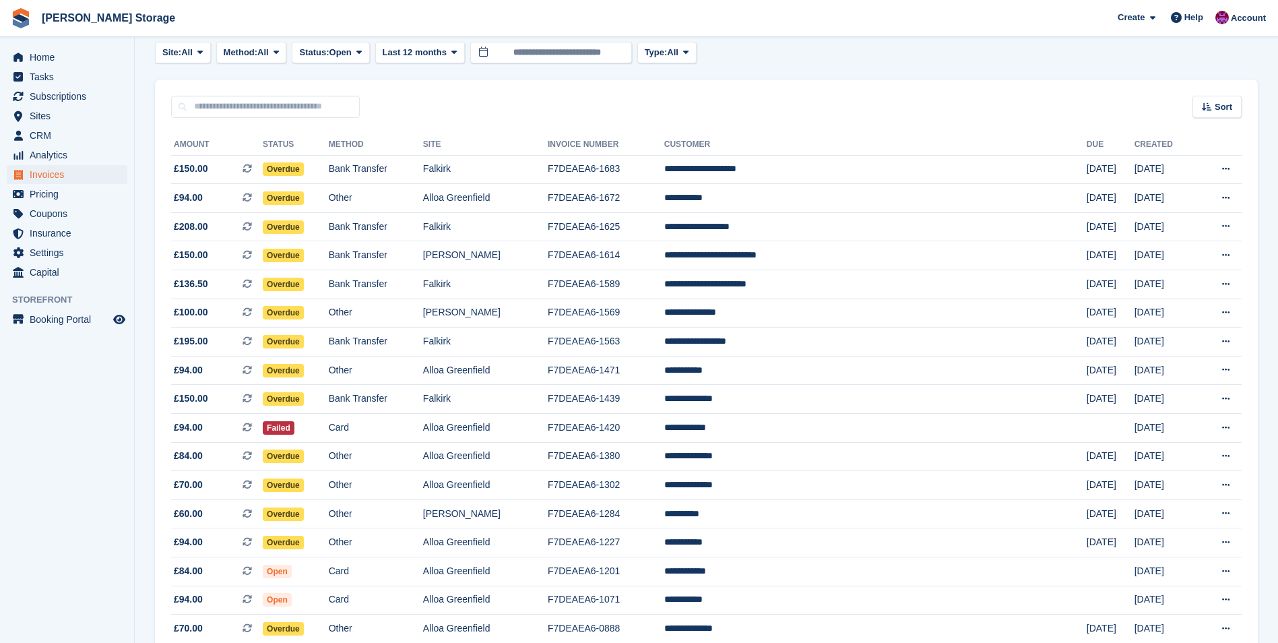
scroll to position [69, 0]
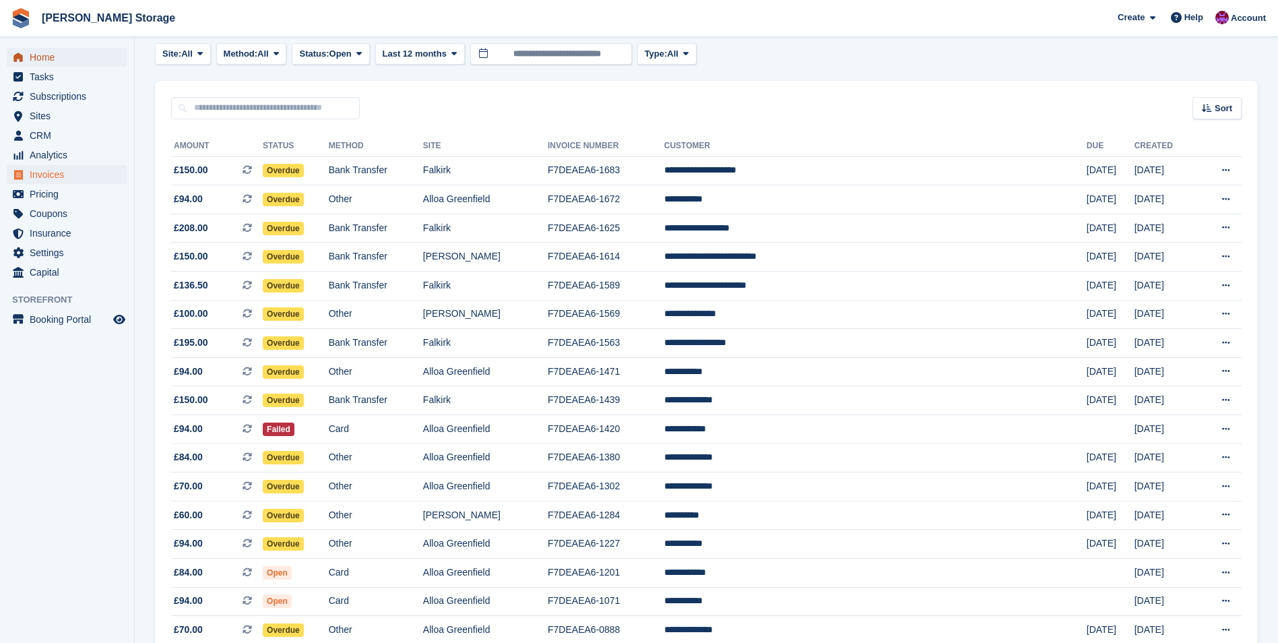
click at [49, 59] on span "Home" at bounding box center [70, 57] width 81 height 19
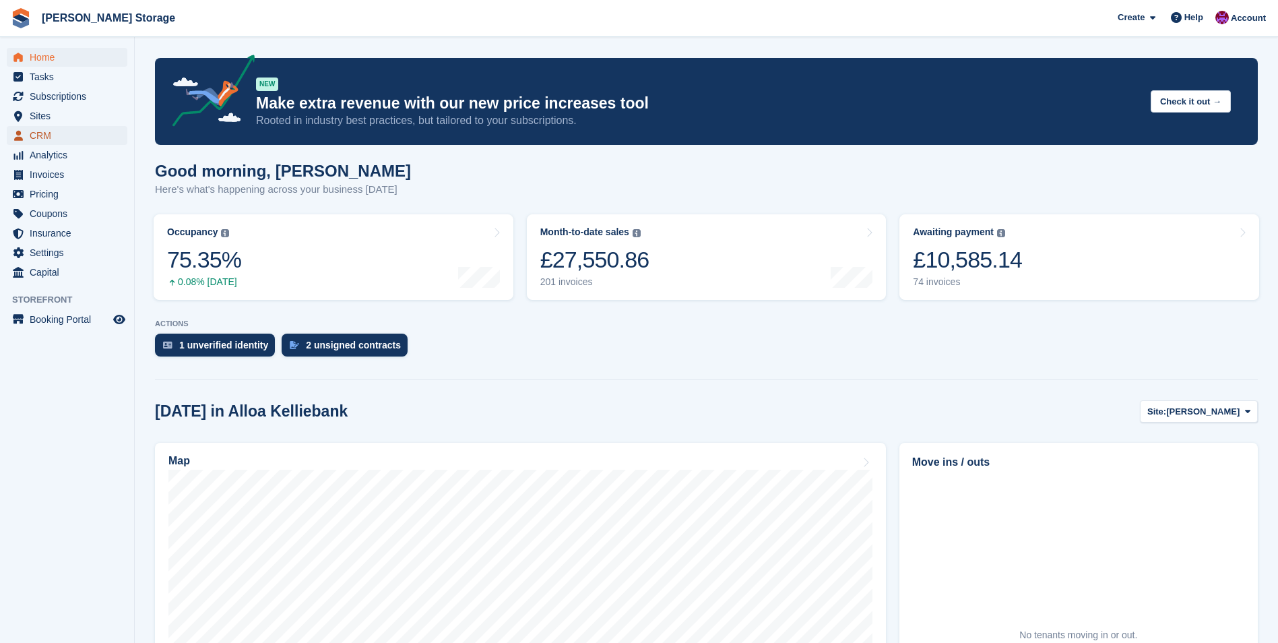
click at [51, 135] on span "CRM" at bounding box center [70, 135] width 81 height 19
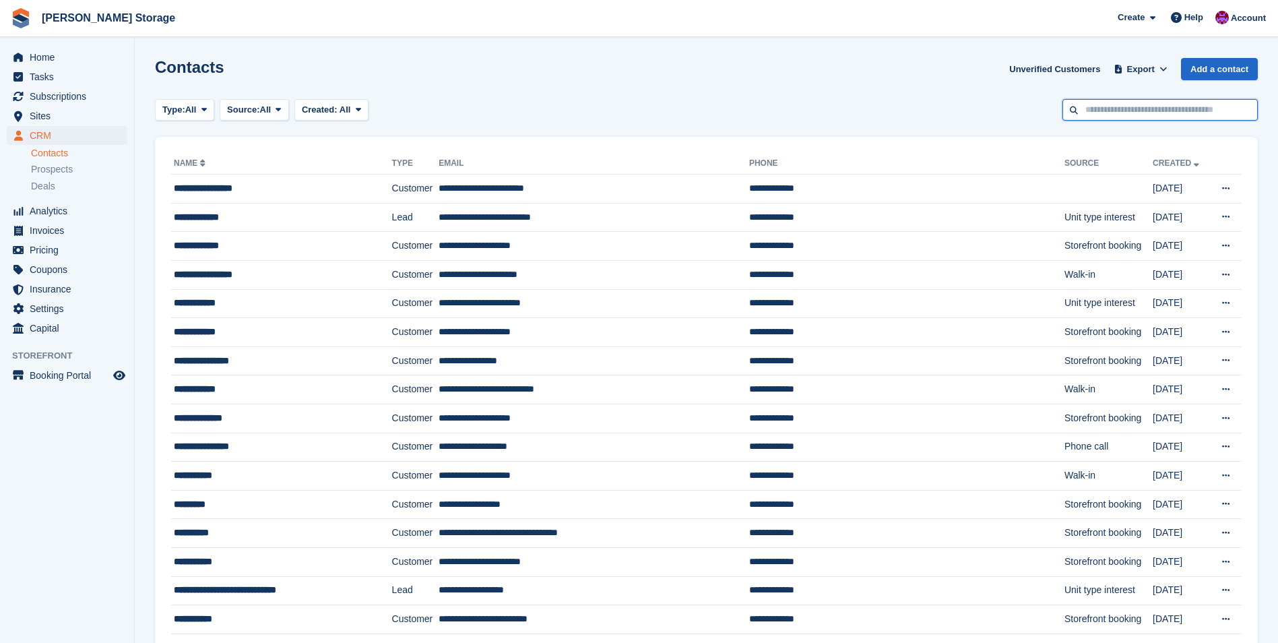
click at [1082, 102] on input "text" at bounding box center [1159, 110] width 195 height 22
type input "***"
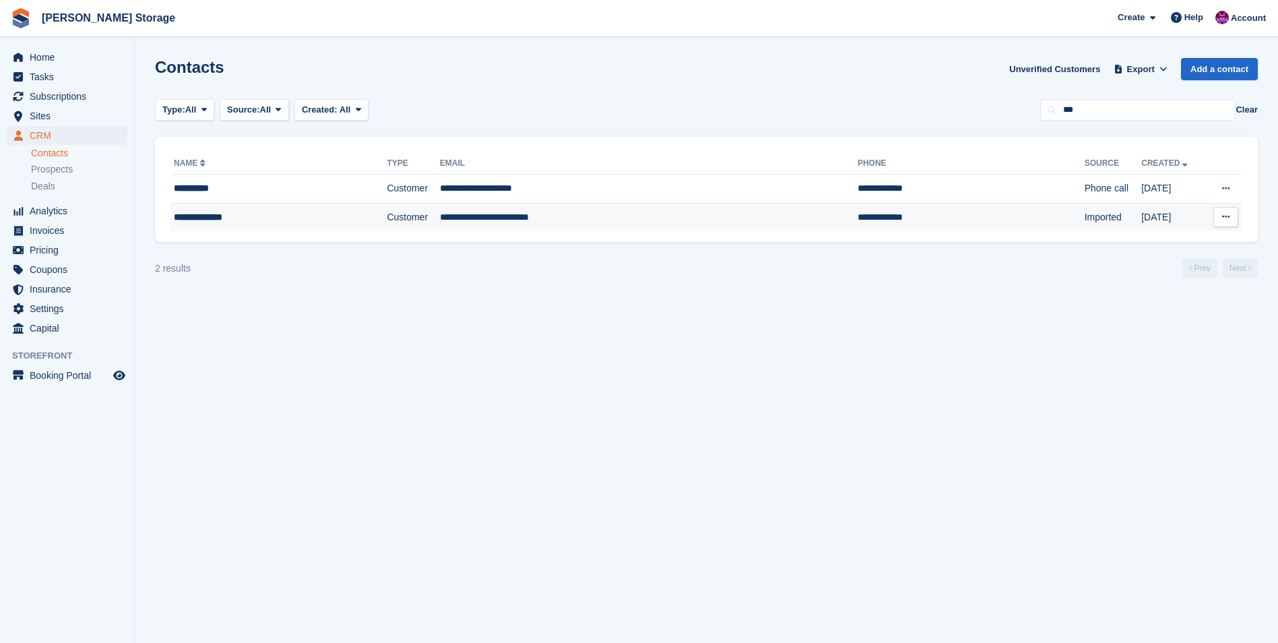
click at [631, 203] on td "**********" at bounding box center [649, 217] width 418 height 28
